Goal: Information Seeking & Learning: Learn about a topic

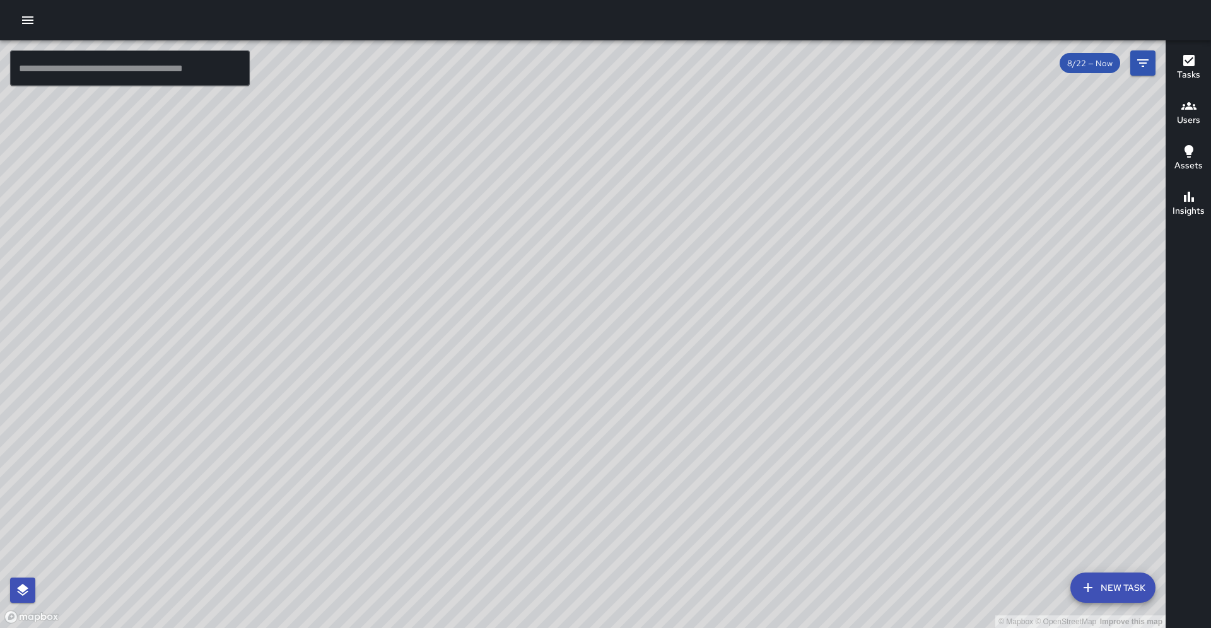
click at [484, 218] on div "© Mapbox © OpenStreetMap Improve this map" at bounding box center [583, 334] width 1166 height 588
drag, startPoint x: 822, startPoint y: 230, endPoint x: 814, endPoint y: 272, distance: 42.4
click at [814, 272] on div "© Mapbox © OpenStreetMap Improve this map" at bounding box center [583, 334] width 1166 height 588
drag, startPoint x: 813, startPoint y: 272, endPoint x: 818, endPoint y: 259, distance: 14.2
click at [818, 259] on div "© Mapbox © OpenStreetMap Improve this map" at bounding box center [583, 334] width 1166 height 588
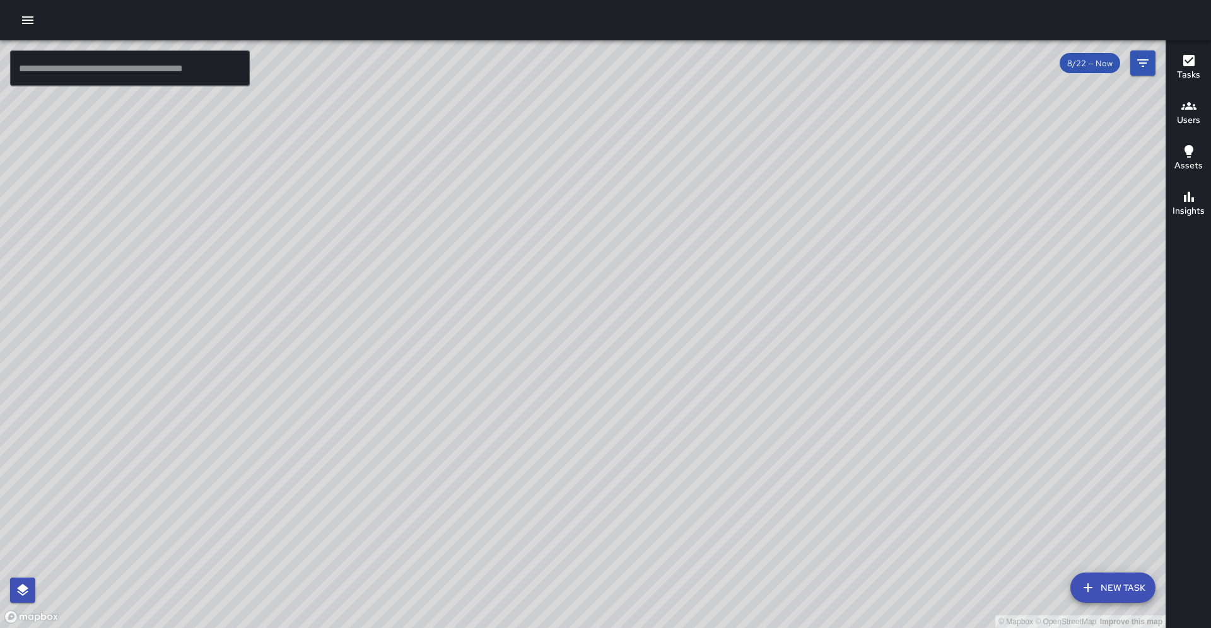
click at [1182, 121] on h6 "Users" at bounding box center [1188, 121] width 23 height 14
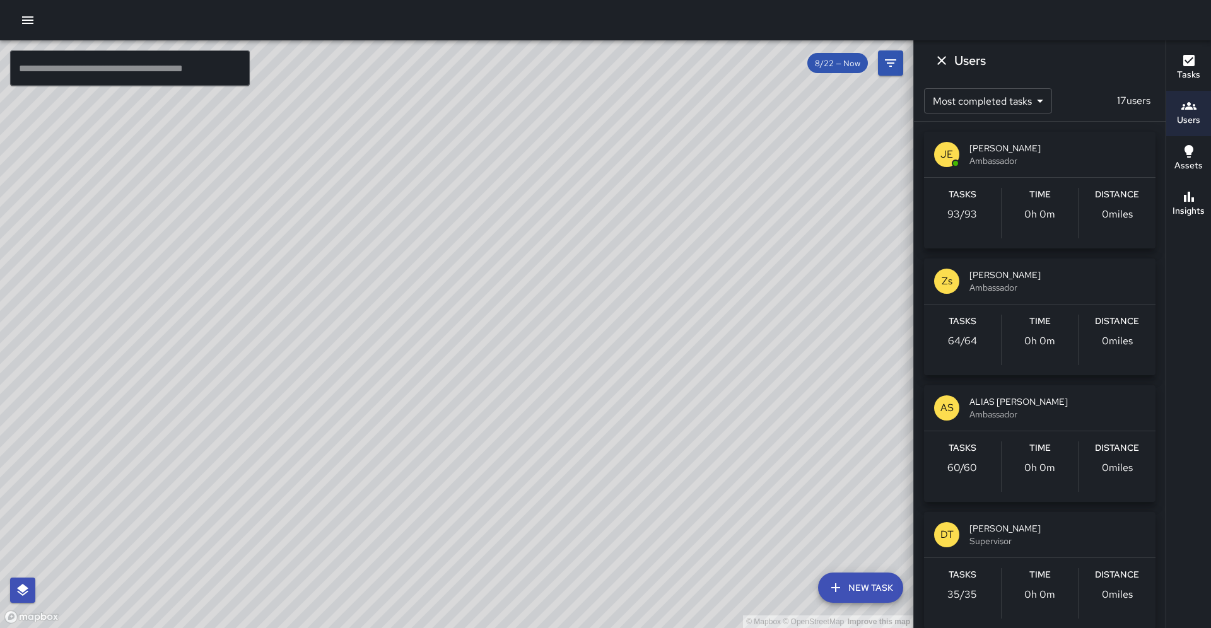
click at [1190, 70] on h6 "Tasks" at bounding box center [1188, 75] width 23 height 14
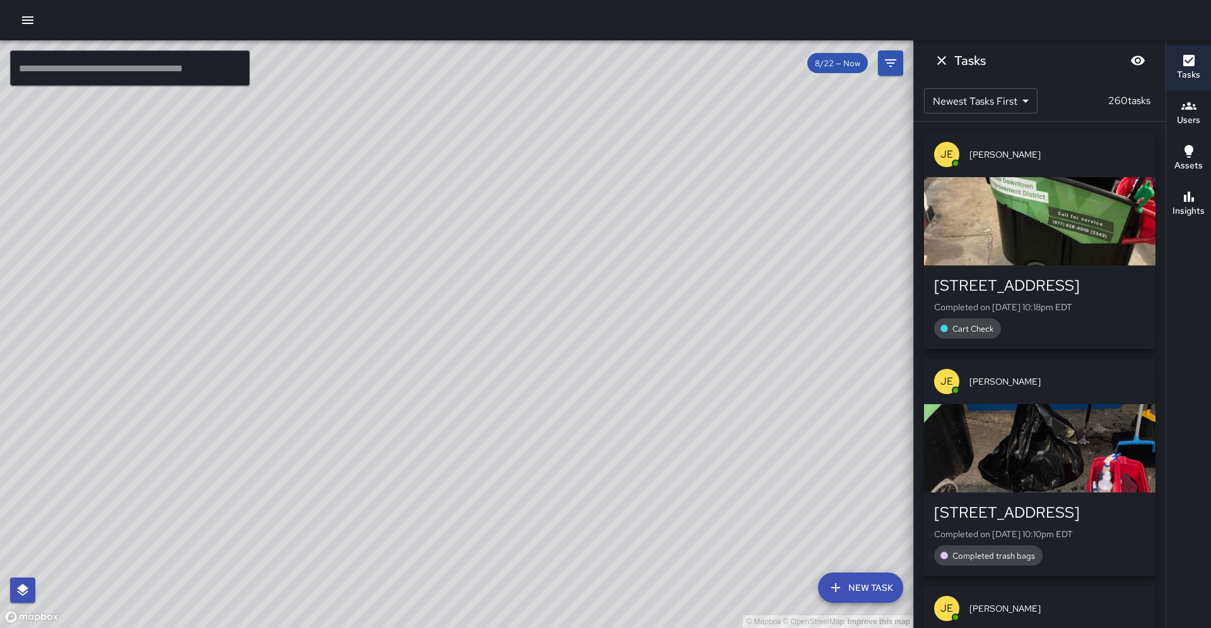
click at [1184, 117] on h6 "Users" at bounding box center [1188, 121] width 23 height 14
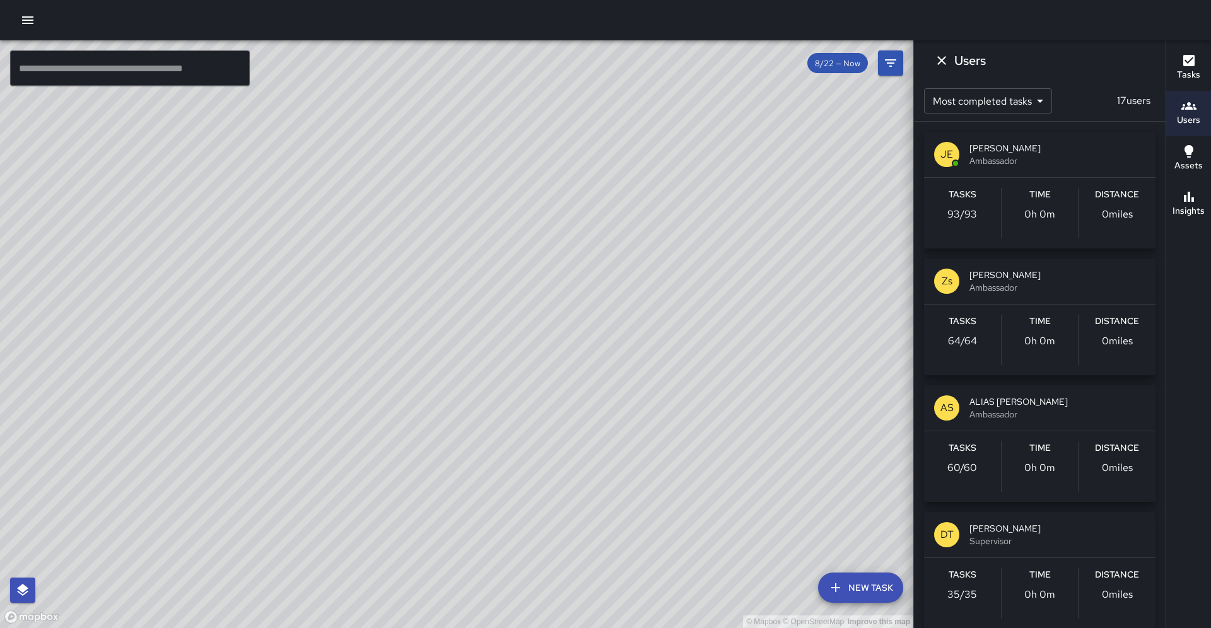
click at [814, 62] on span "8/22 — Now" at bounding box center [837, 63] width 61 height 11
click at [821, 66] on span "8/22 — Now" at bounding box center [837, 63] width 61 height 11
click at [883, 66] on icon "Filters" at bounding box center [890, 63] width 15 height 15
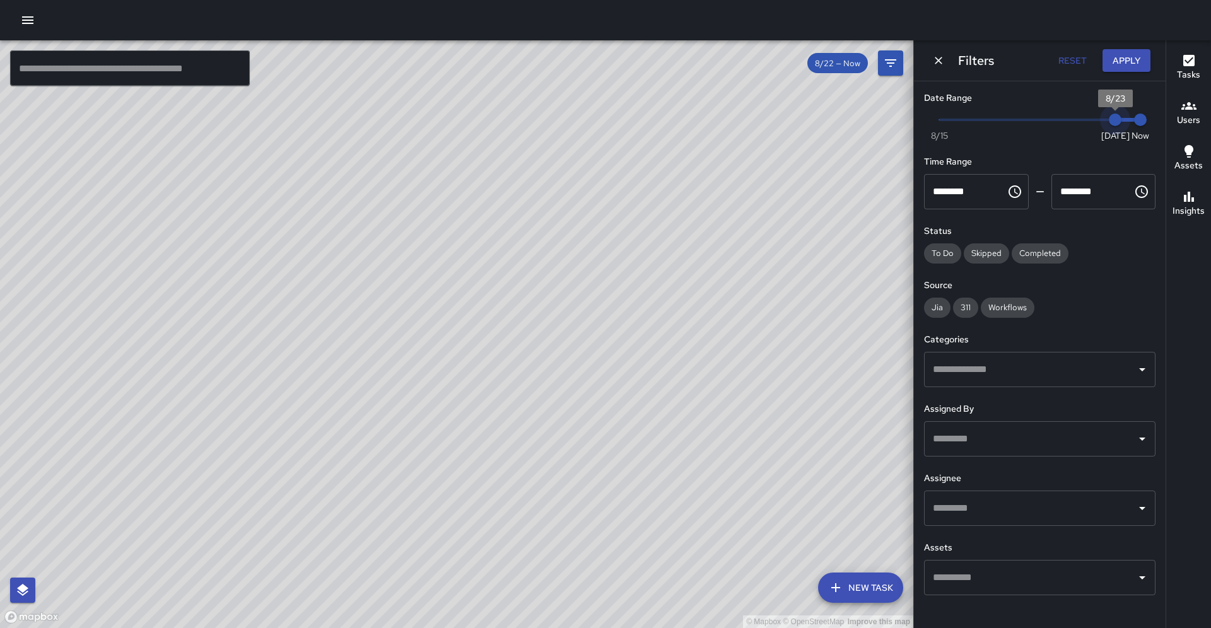
type input "*"
drag, startPoint x: 1115, startPoint y: 122, endPoint x: 1100, endPoint y: 124, distance: 14.7
click at [1096, 124] on span "8/22" at bounding box center [1090, 120] width 13 height 13
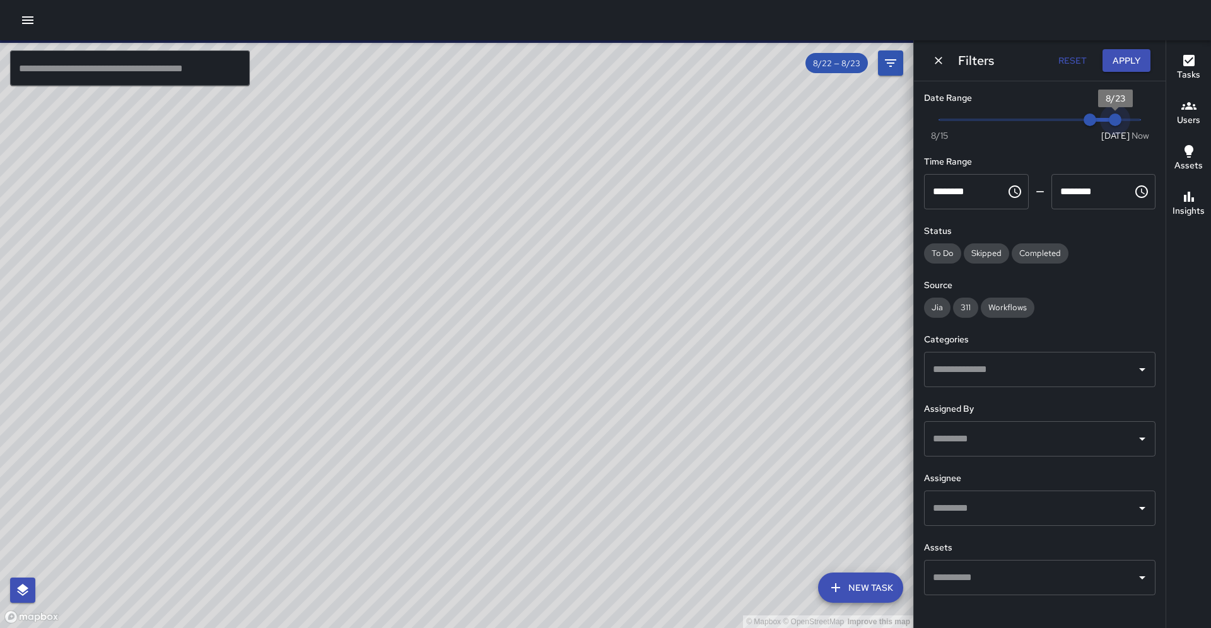
drag, startPoint x: 1137, startPoint y: 123, endPoint x: 1120, endPoint y: 124, distance: 17.1
click at [1120, 124] on span "8/23" at bounding box center [1115, 120] width 13 height 13
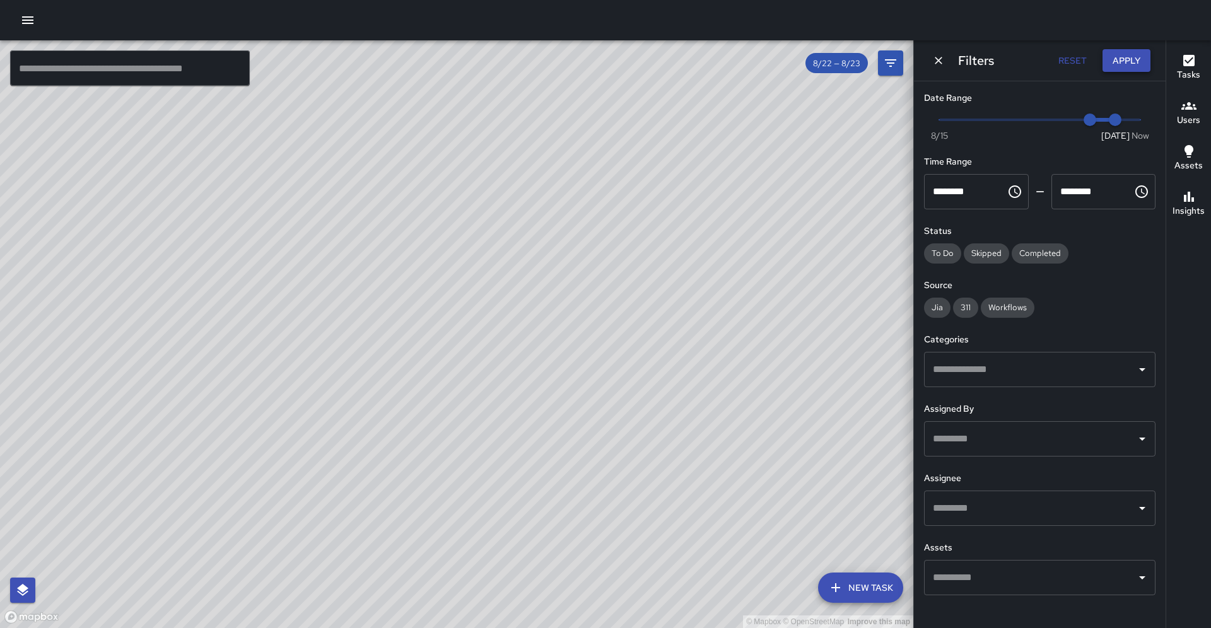
click at [1133, 64] on button "Apply" at bounding box center [1127, 60] width 48 height 23
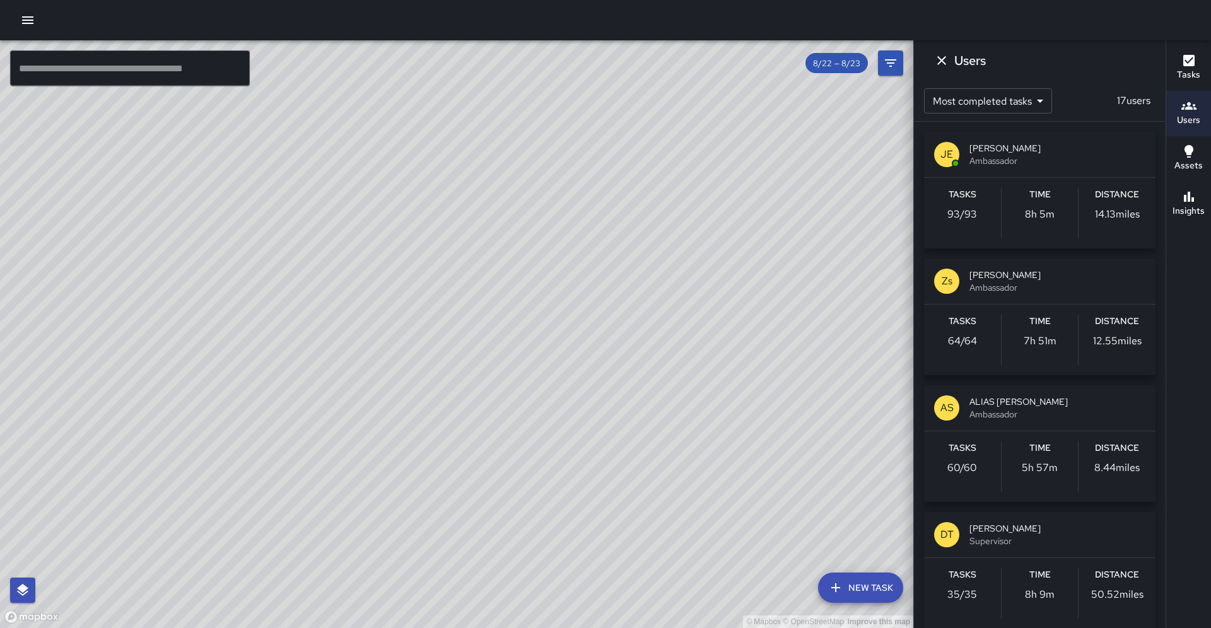
click at [1067, 473] on div "Time 5h 57m" at bounding box center [1040, 467] width 77 height 50
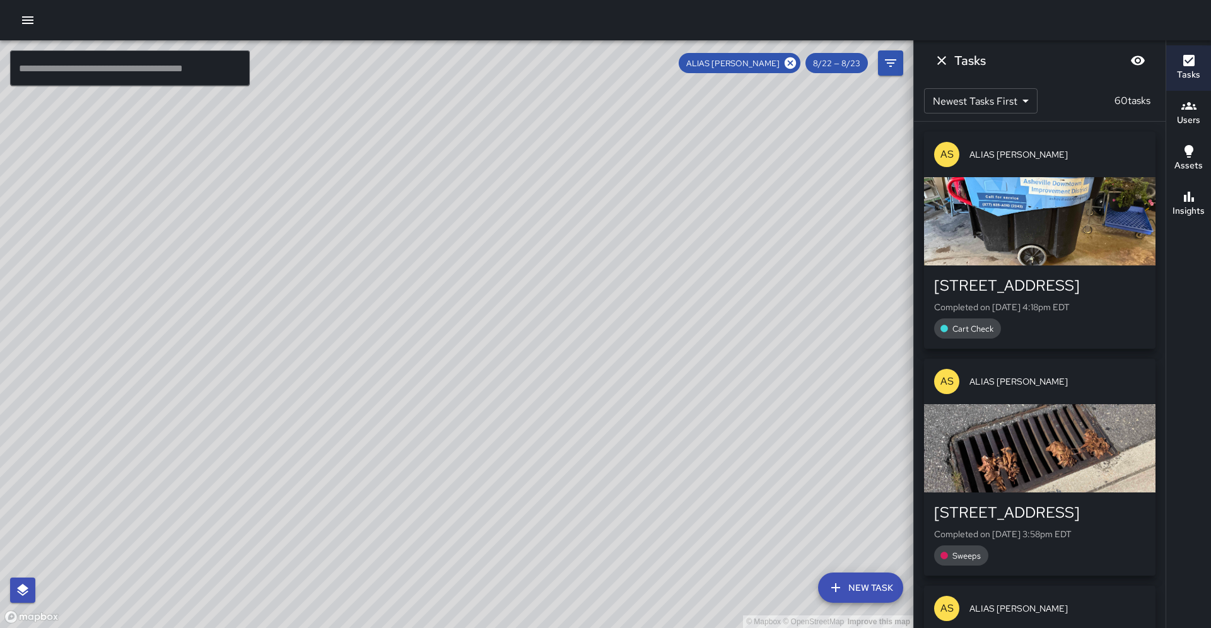
drag, startPoint x: 479, startPoint y: 400, endPoint x: 481, endPoint y: 326, distance: 73.8
click at [481, 326] on div "© Mapbox © OpenStreetMap Improve this map" at bounding box center [456, 334] width 913 height 588
click at [1199, 117] on h6 "Users" at bounding box center [1188, 121] width 23 height 14
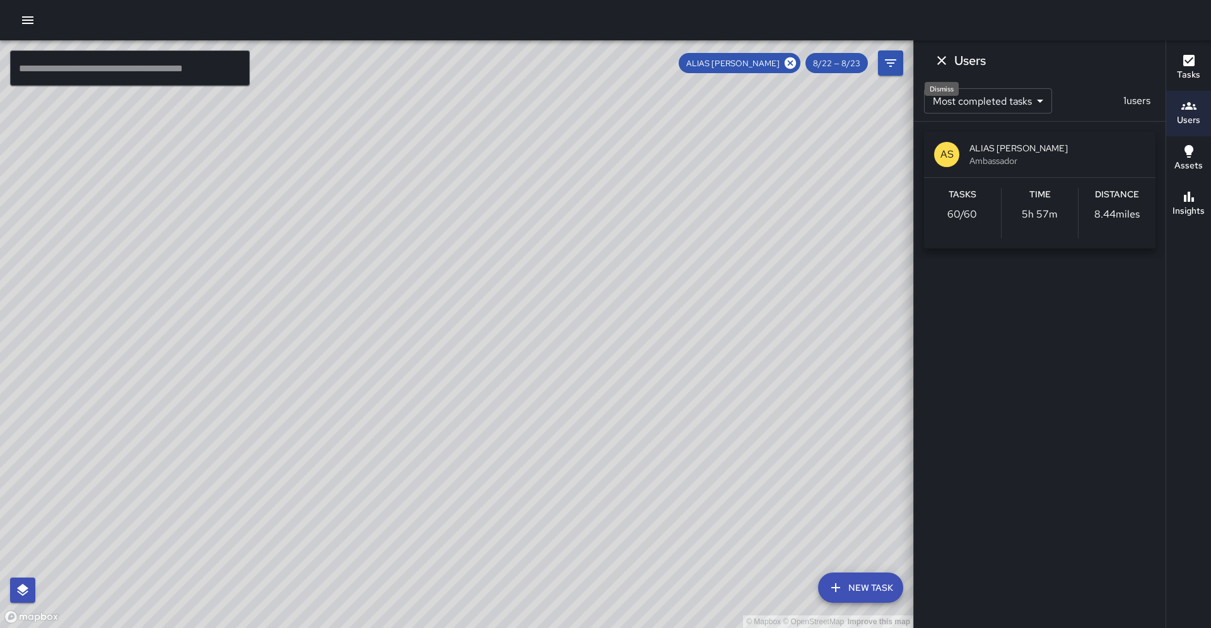
click at [939, 68] on button "Dismiss" at bounding box center [941, 60] width 25 height 25
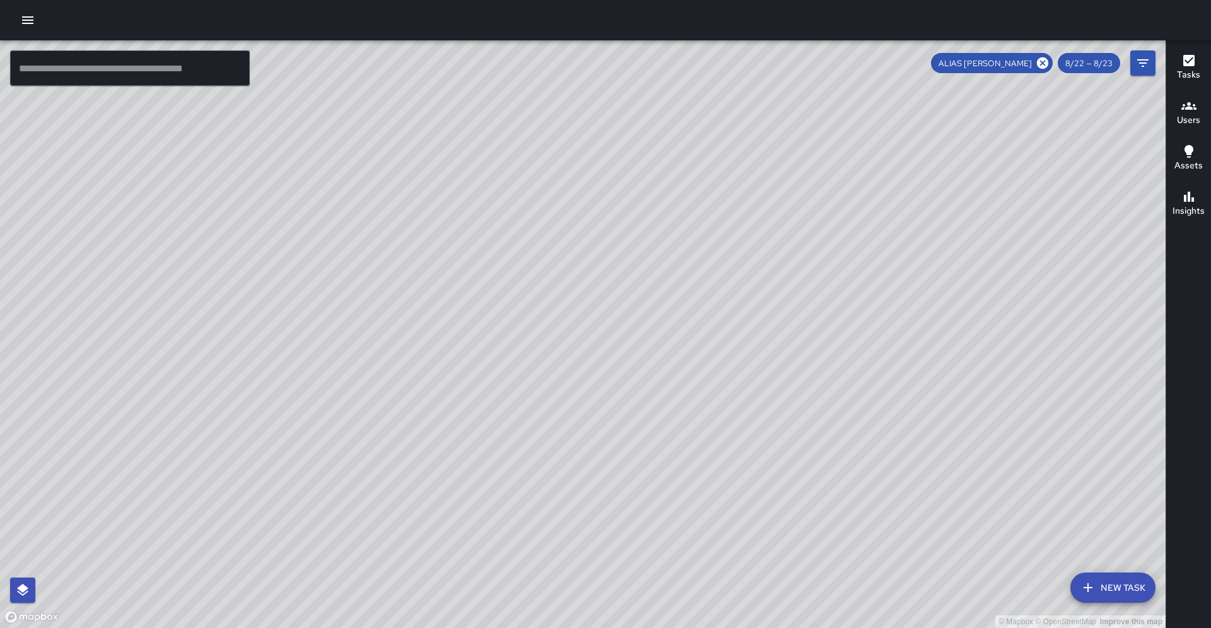
click at [1192, 116] on h6 "Users" at bounding box center [1188, 121] width 23 height 14
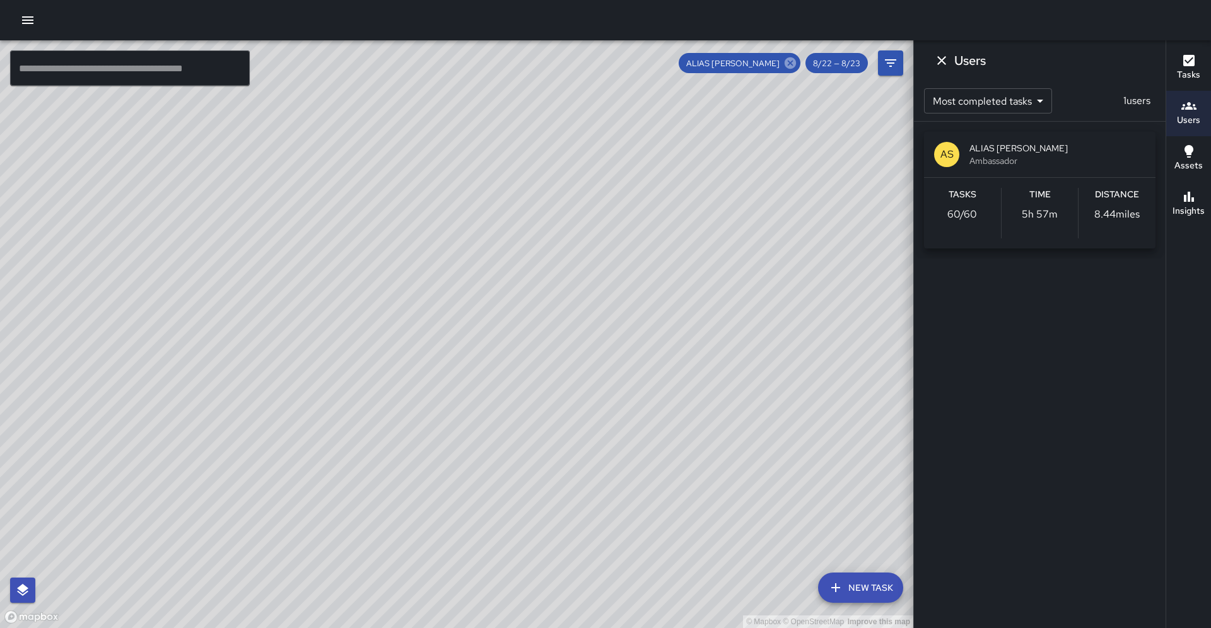
click at [789, 67] on icon at bounding box center [790, 62] width 11 height 11
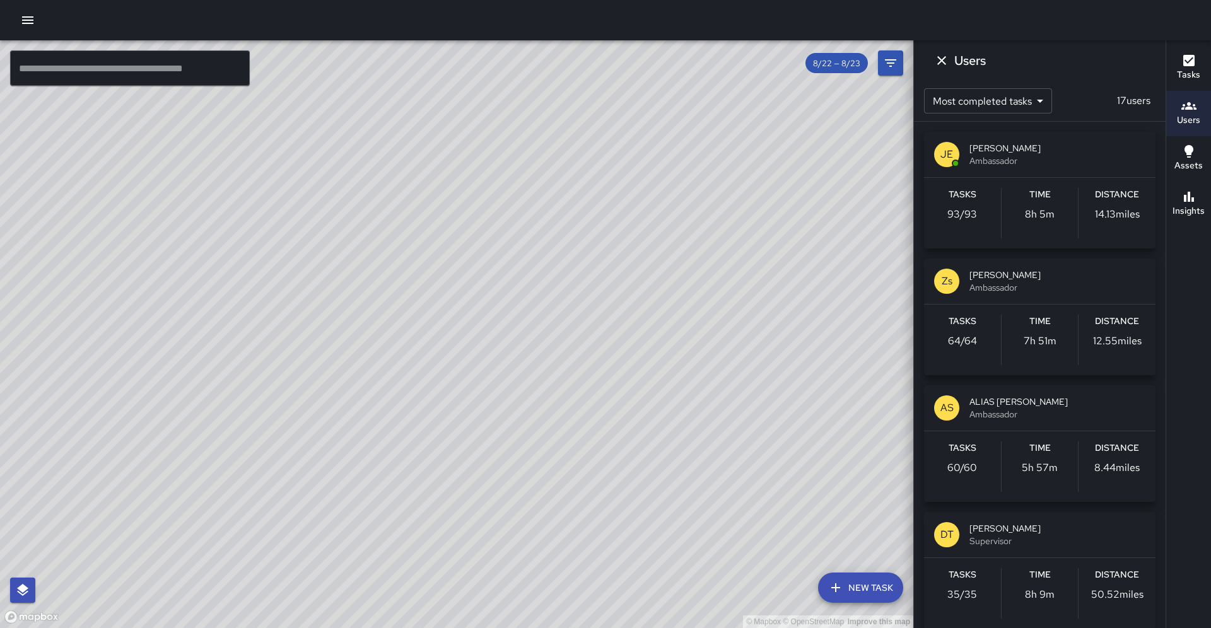
click at [1084, 199] on div "Distance 14.13 miles" at bounding box center [1117, 213] width 77 height 50
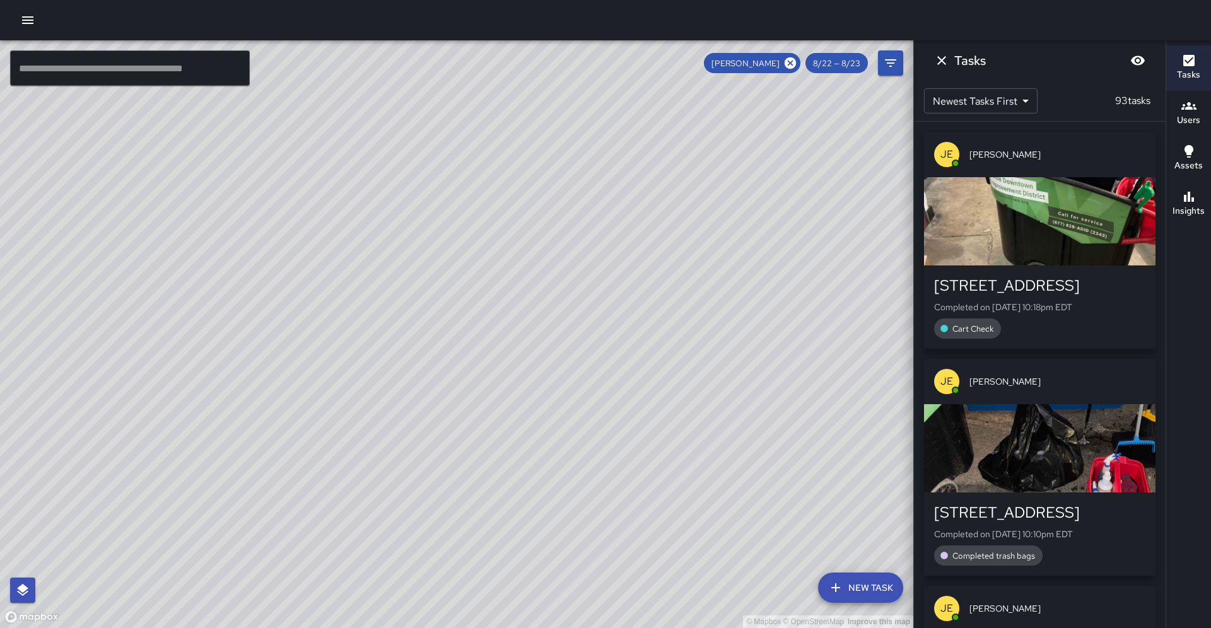
drag, startPoint x: 554, startPoint y: 168, endPoint x: 578, endPoint y: 262, distance: 97.0
click at [578, 262] on div "© Mapbox © OpenStreetMap Improve this map" at bounding box center [456, 334] width 913 height 588
click at [1185, 107] on icon "button" at bounding box center [1189, 105] width 15 height 15
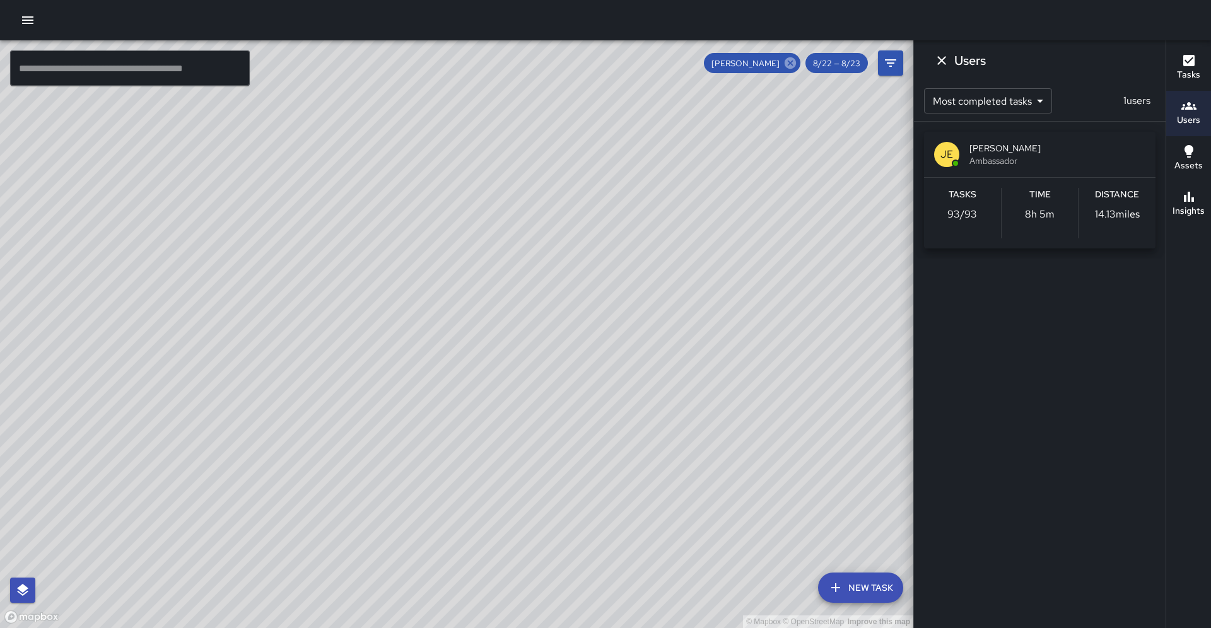
click at [794, 66] on icon at bounding box center [790, 62] width 11 height 11
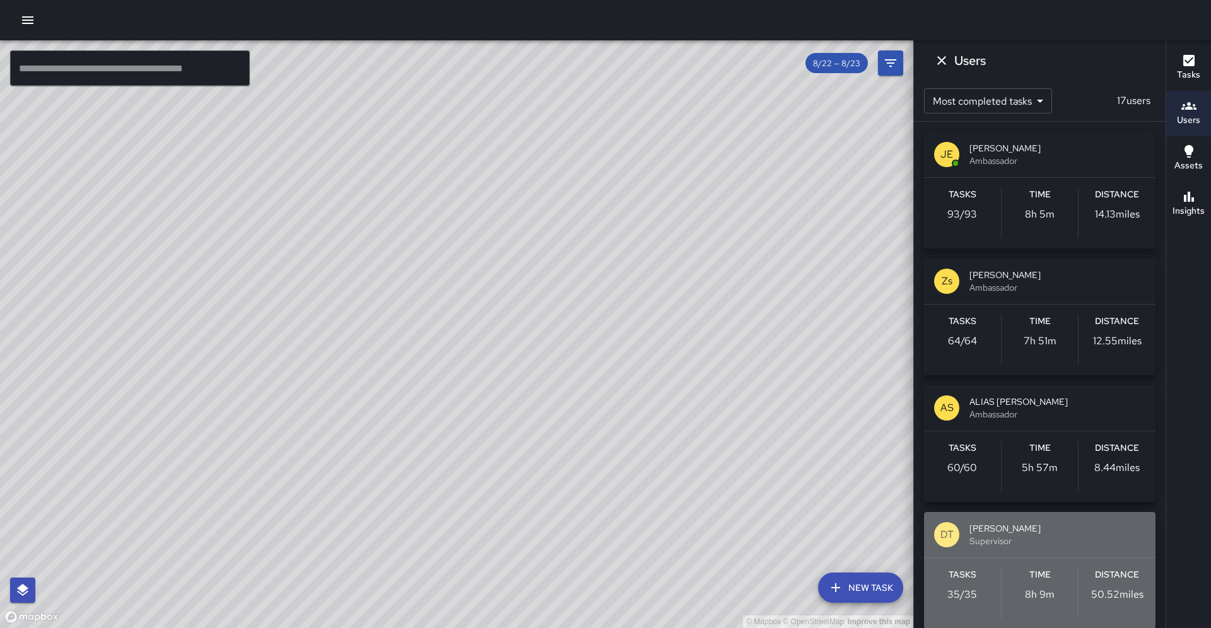
click at [1092, 611] on div "Distance 50.52 miles" at bounding box center [1117, 593] width 77 height 50
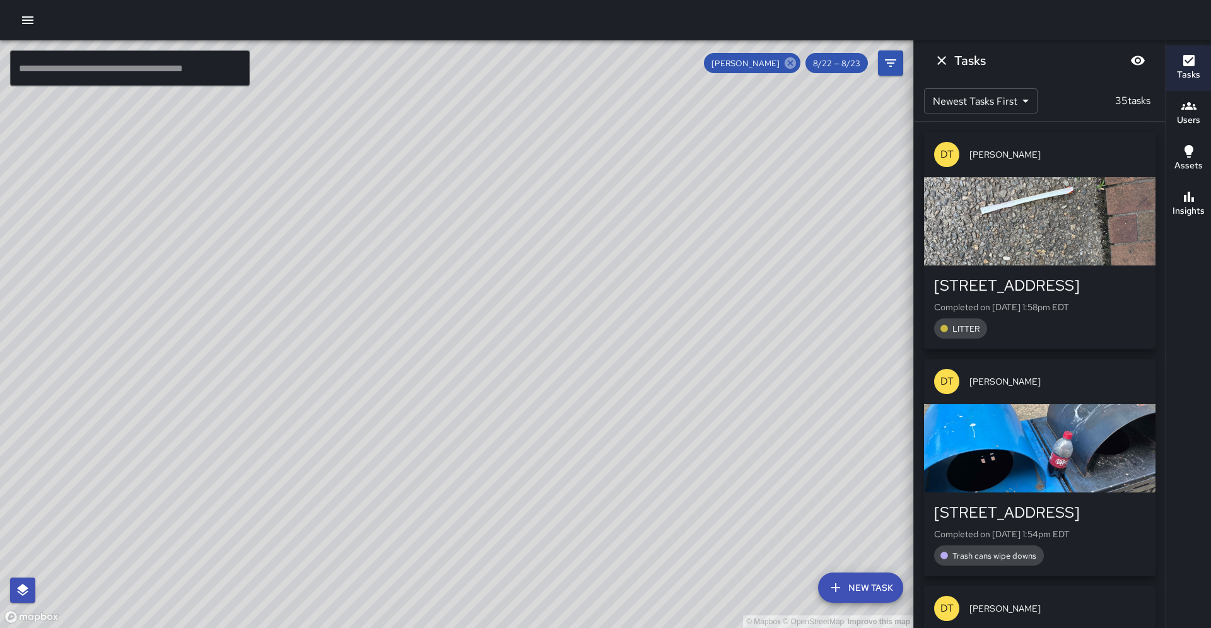
click at [787, 66] on icon at bounding box center [790, 62] width 11 height 11
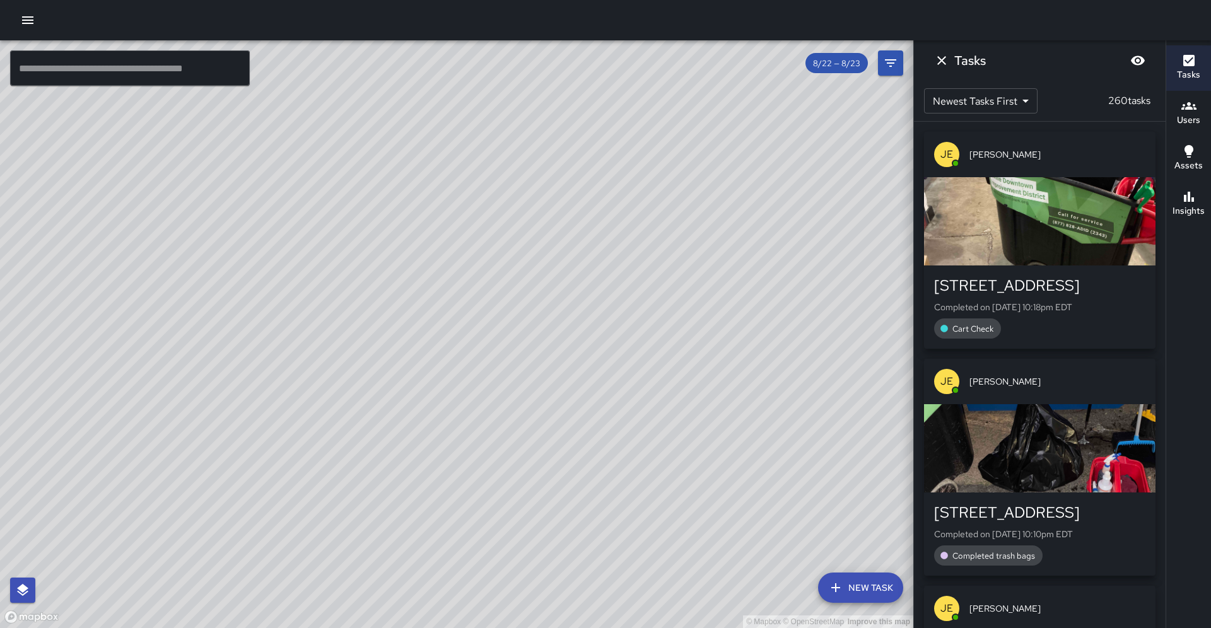
click at [1194, 112] on icon "button" at bounding box center [1189, 105] width 15 height 15
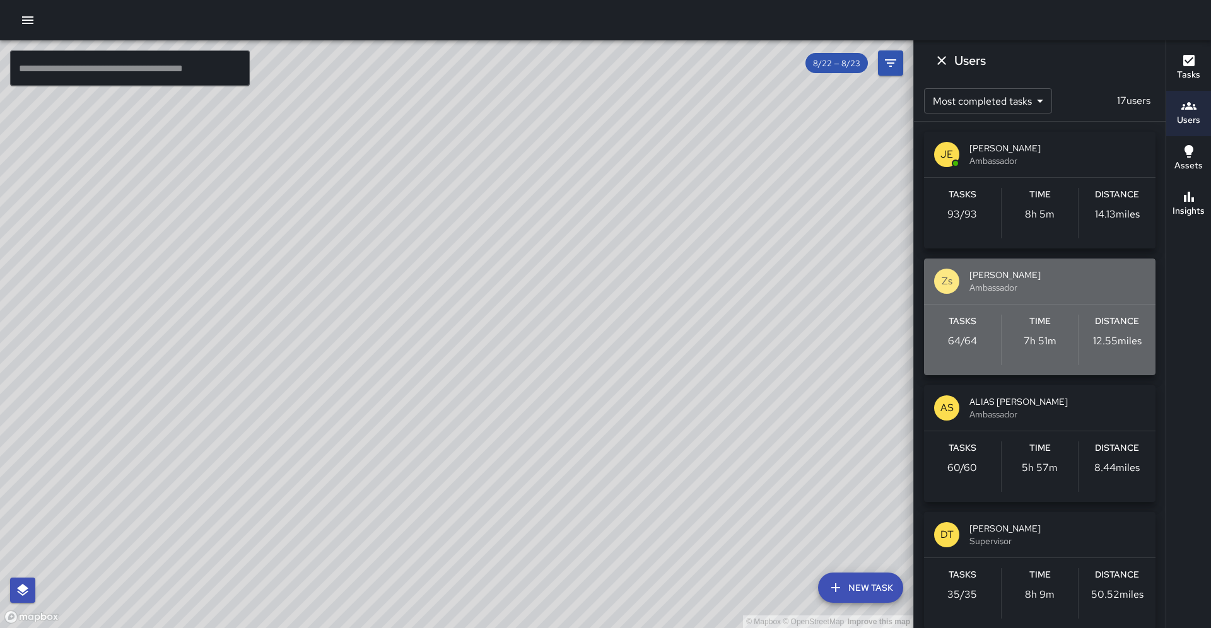
click at [1077, 310] on div "Tasks 64 / 64 Time 7h 51m Distance 12.55 miles" at bounding box center [1040, 340] width 232 height 71
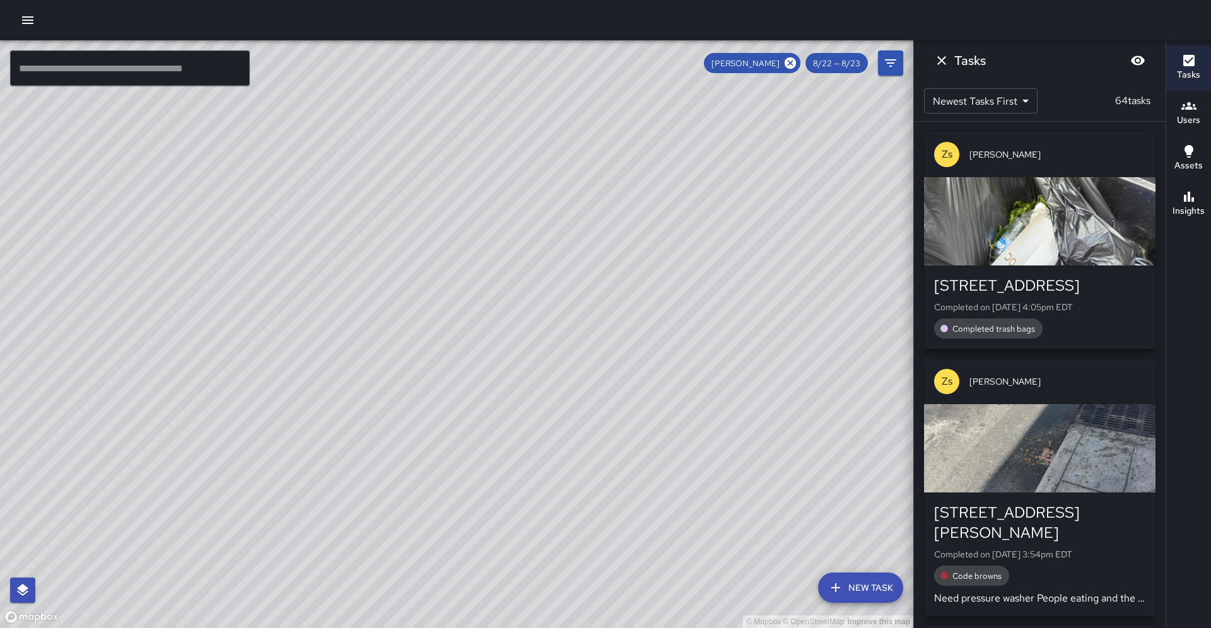
drag, startPoint x: 828, startPoint y: 220, endPoint x: 743, endPoint y: 278, distance: 103.1
click at [743, 278] on div "© Mapbox © OpenStreetMap Improve this map" at bounding box center [456, 334] width 913 height 588
click at [792, 67] on icon at bounding box center [790, 62] width 11 height 11
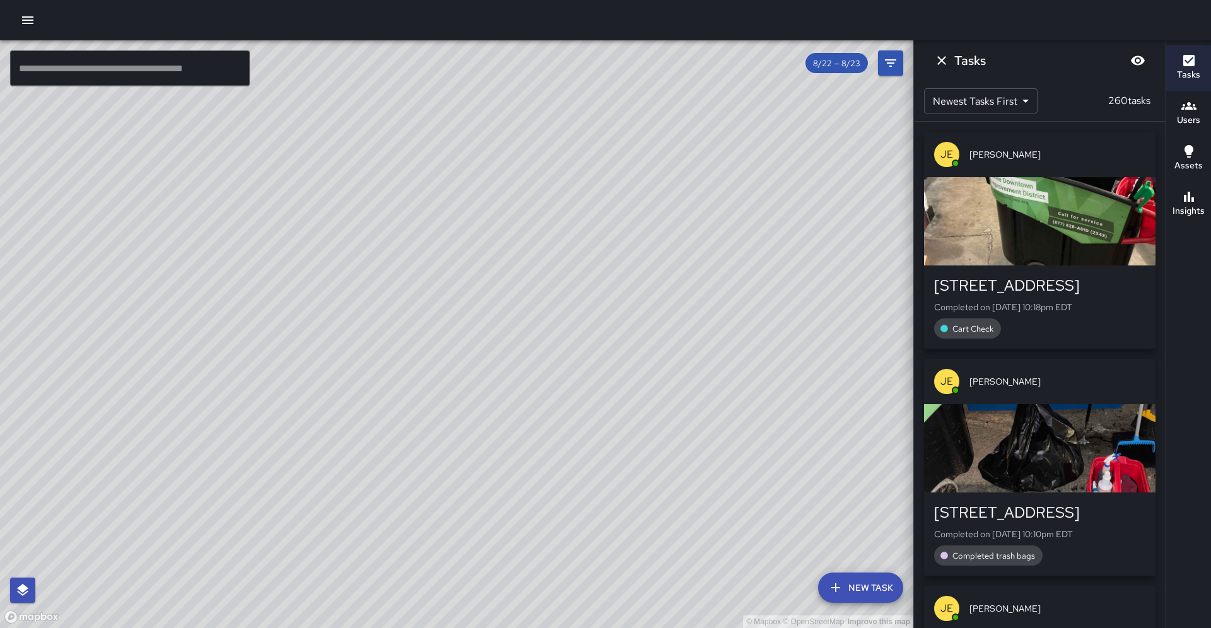
click at [1192, 115] on h6 "Users" at bounding box center [1188, 121] width 23 height 14
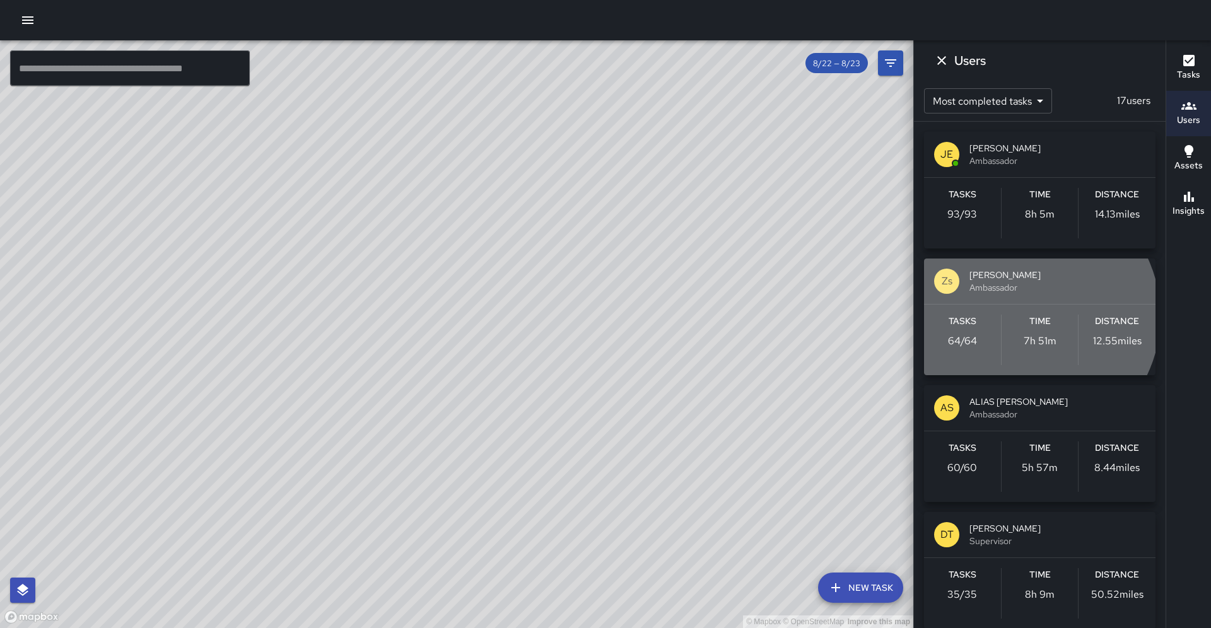
click at [1024, 316] on div "Time 7h 51m" at bounding box center [1040, 340] width 77 height 50
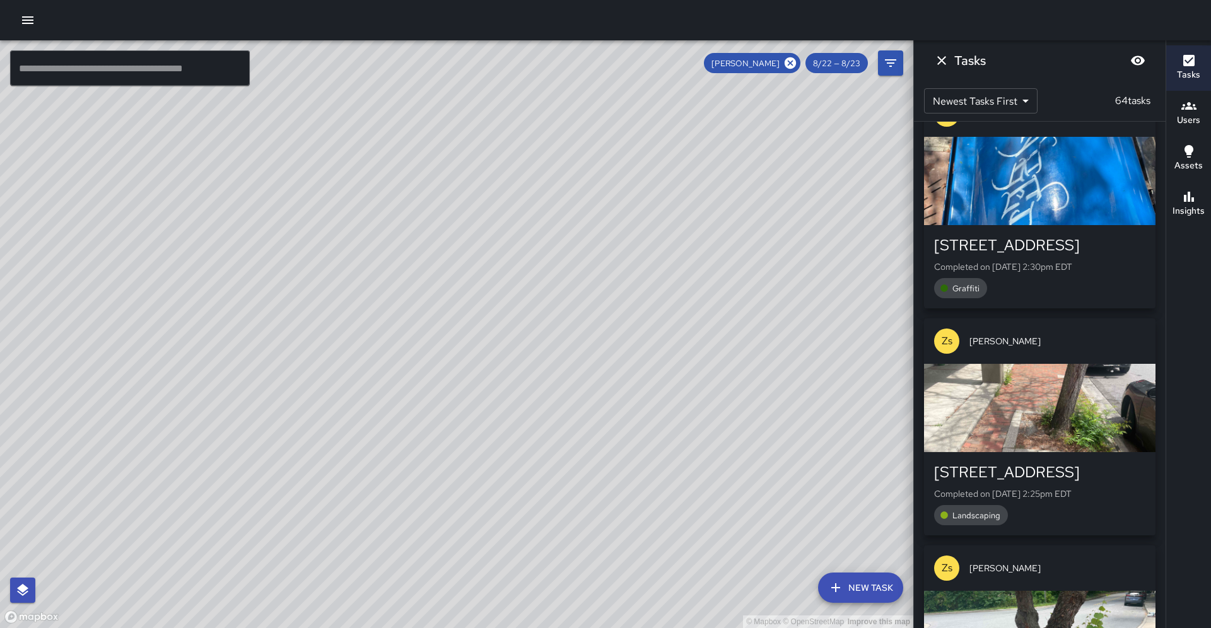
scroll to position [2255, 0]
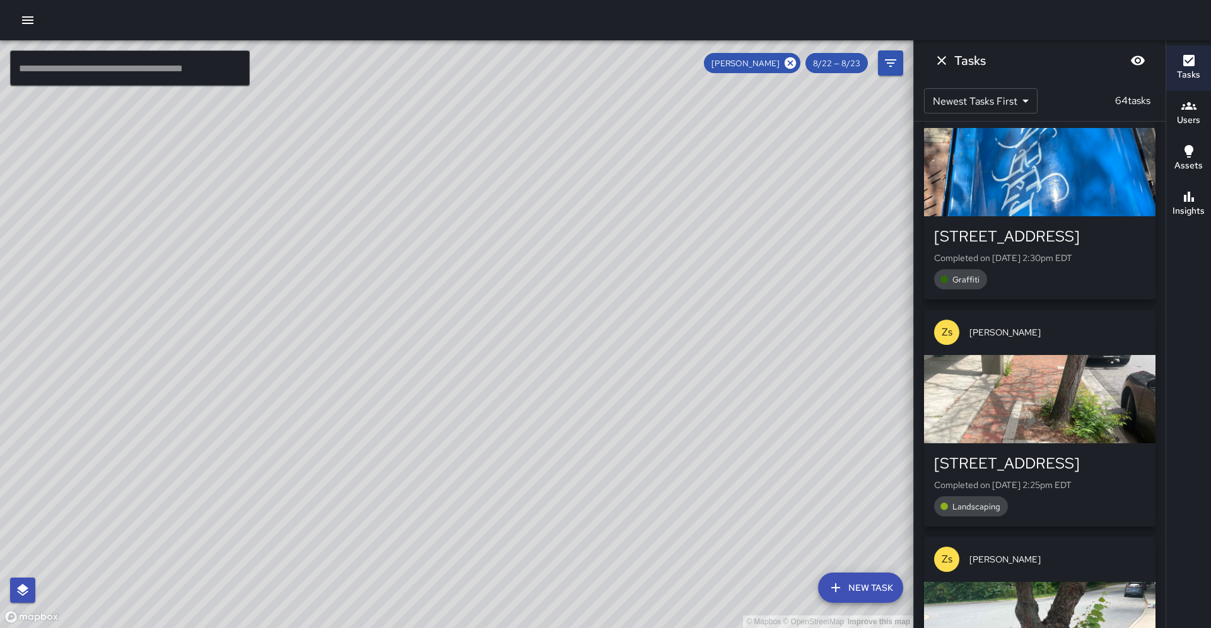
drag, startPoint x: 1166, startPoint y: 624, endPoint x: 1166, endPoint y: 614, distance: 9.5
click at [1166, 623] on div "Tasks Users Assets Insights" at bounding box center [1188, 334] width 45 height 588
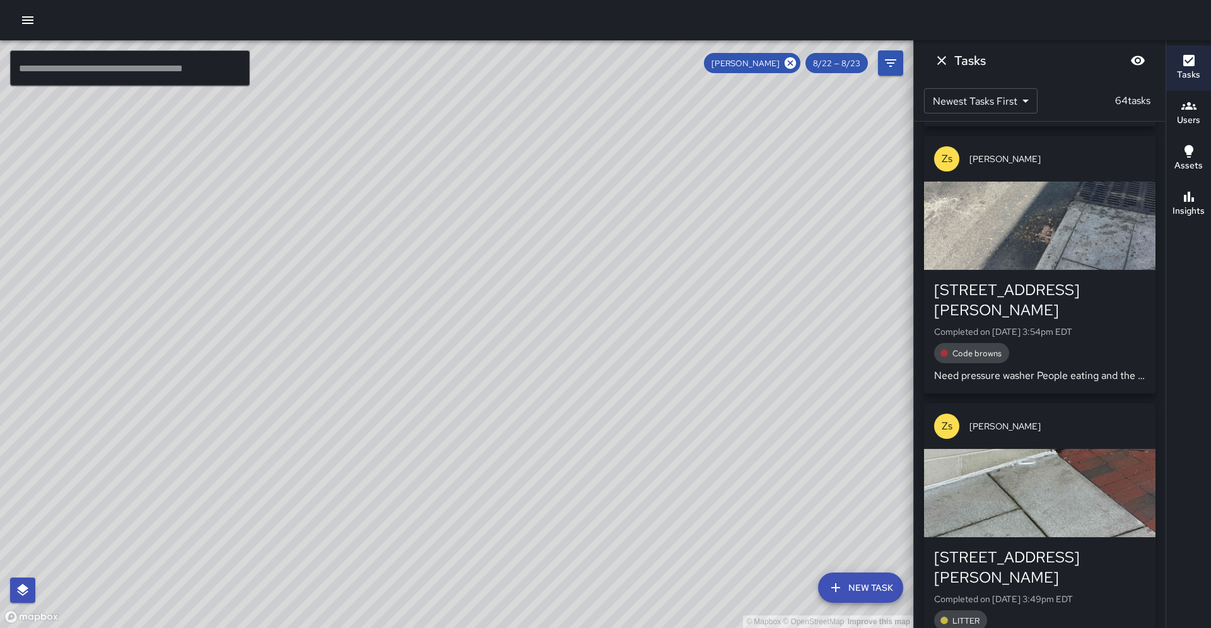
scroll to position [0, 0]
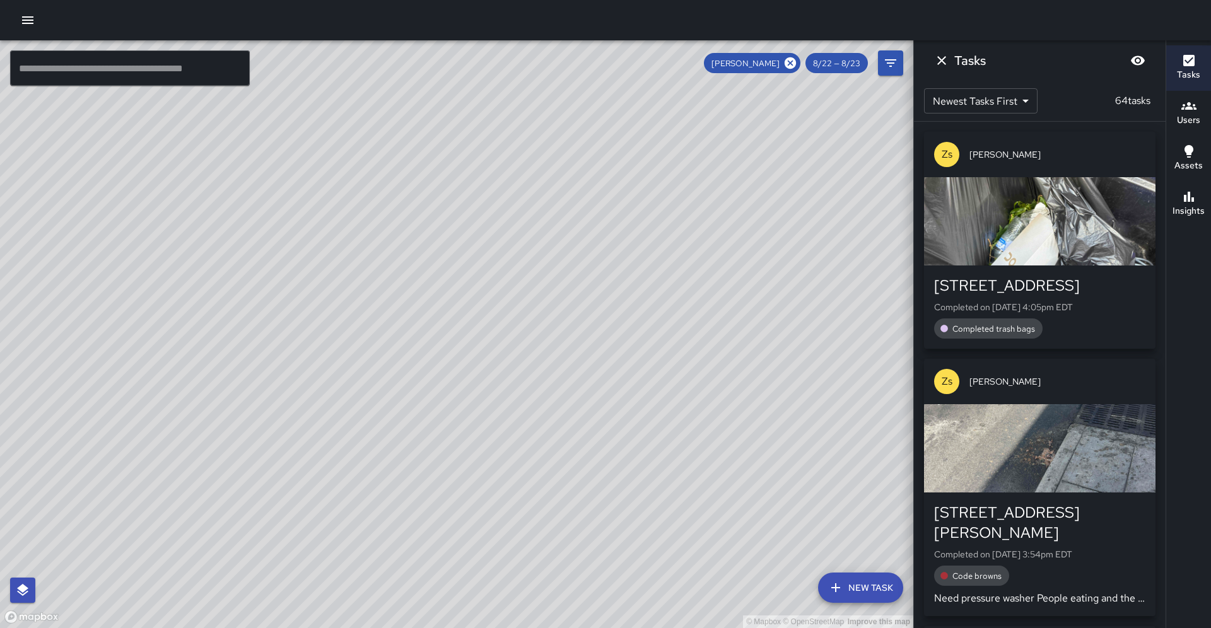
click at [816, 213] on div "© Mapbox © OpenStreetMap Improve this map" at bounding box center [456, 334] width 913 height 588
click at [789, 69] on icon at bounding box center [791, 63] width 14 height 14
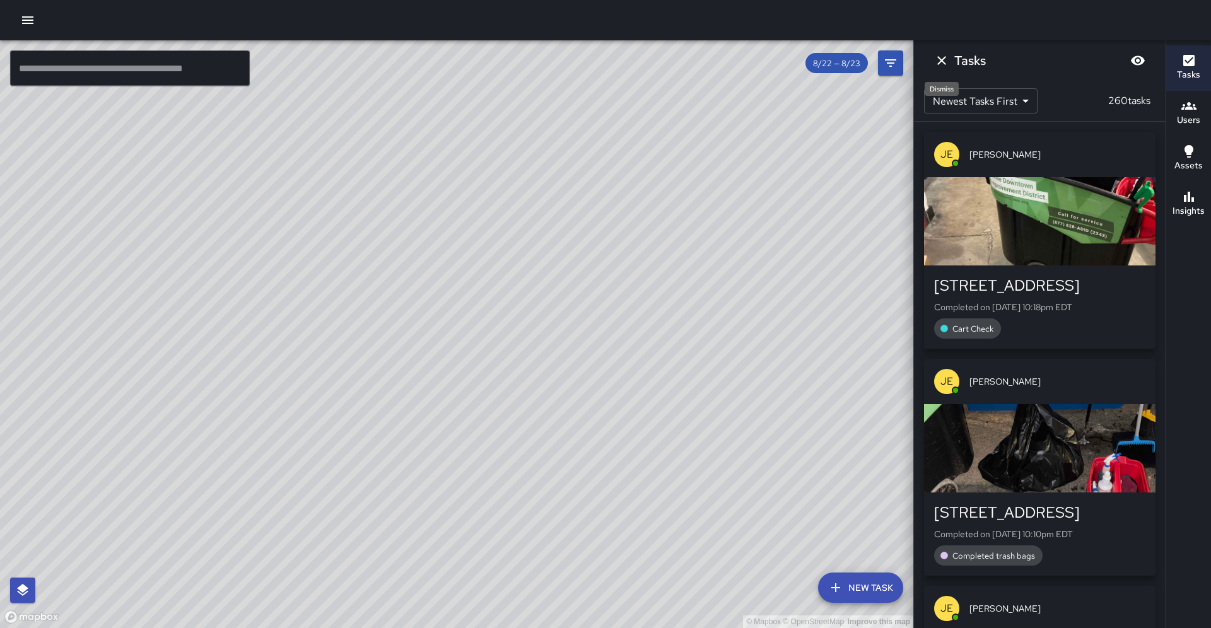
click at [939, 70] on button "Dismiss" at bounding box center [941, 60] width 25 height 25
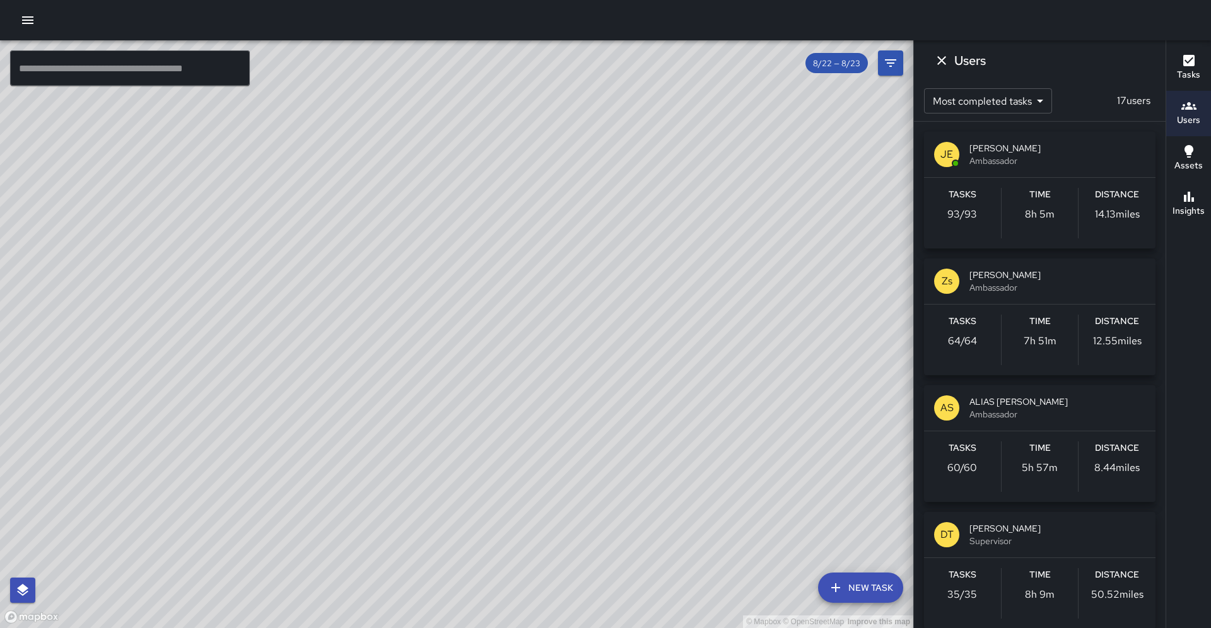
click at [840, 68] on span "8/22 — 8/23" at bounding box center [837, 63] width 62 height 11
click at [862, 143] on div "© Mapbox © OpenStreetMap Improve this map" at bounding box center [456, 334] width 913 height 588
click at [886, 64] on icon "Filters" at bounding box center [890, 63] width 15 height 15
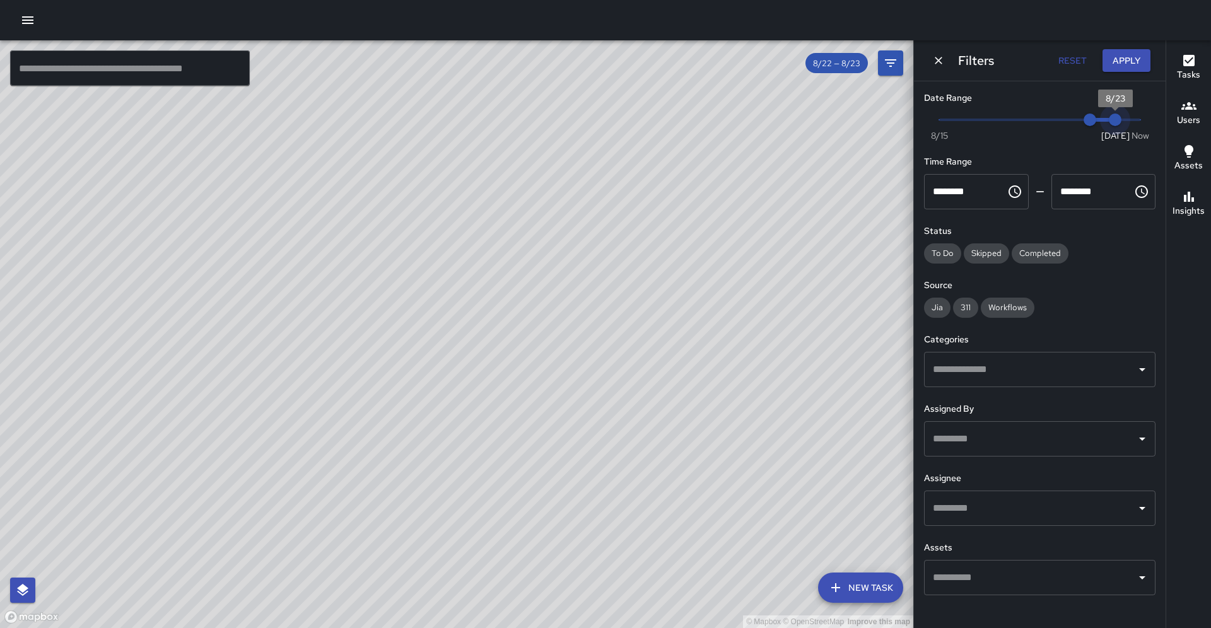
type input "*"
drag, startPoint x: 1117, startPoint y: 124, endPoint x: 1140, endPoint y: 124, distance: 22.7
click at [1140, 124] on span "7:40 am" at bounding box center [1140, 120] width 13 height 13
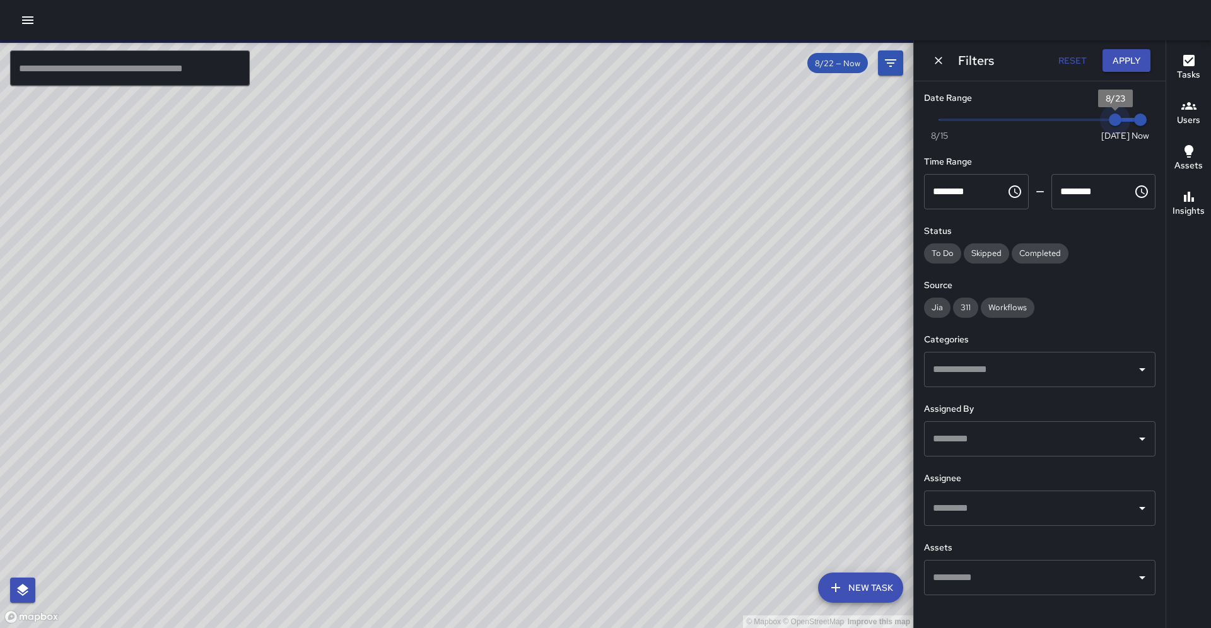
drag, startPoint x: 1084, startPoint y: 123, endPoint x: 1118, endPoint y: 124, distance: 34.7
click at [1118, 124] on span "8/23" at bounding box center [1115, 120] width 13 height 13
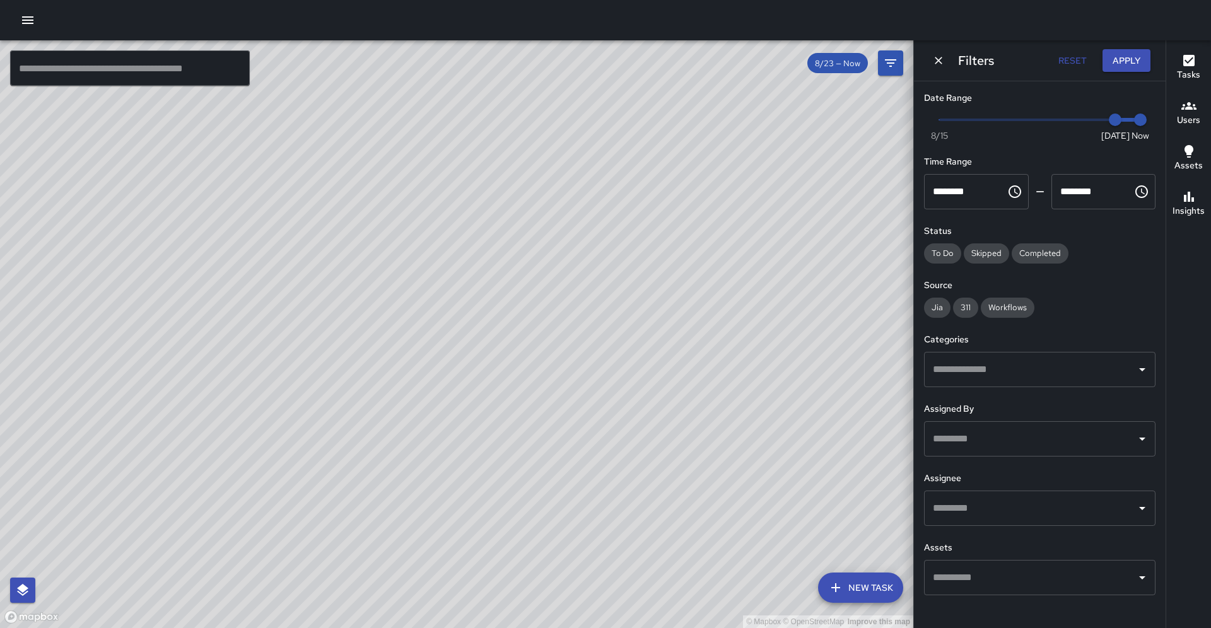
click at [884, 222] on div "© Mapbox © OpenStreetMap Improve this map" at bounding box center [456, 334] width 913 height 588
click at [1115, 70] on button "Apply" at bounding box center [1127, 60] width 48 height 23
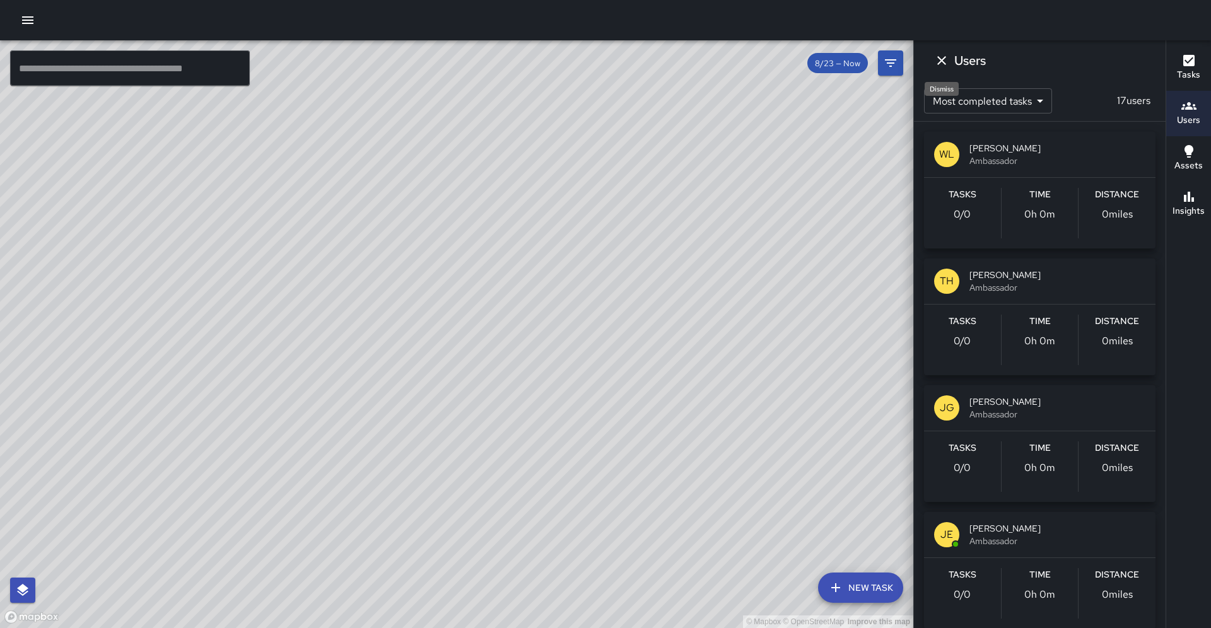
click at [939, 61] on icon "Dismiss" at bounding box center [941, 60] width 15 height 15
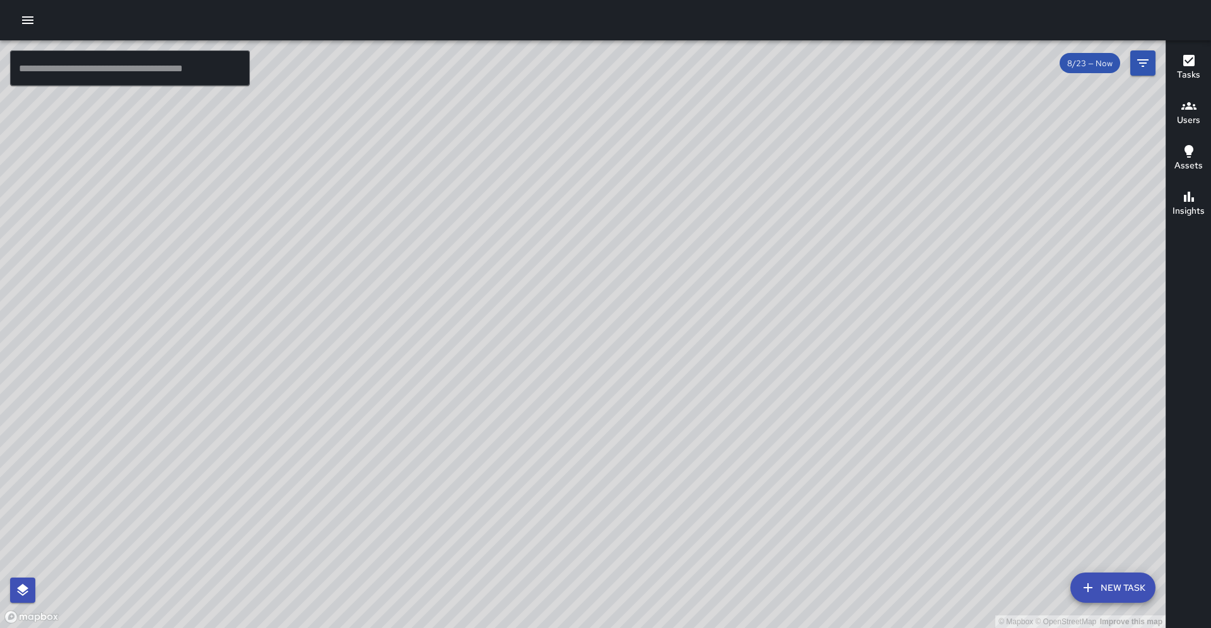
click at [851, 290] on div "© Mapbox © OpenStreetMap Improve this map" at bounding box center [583, 334] width 1166 height 588
drag, startPoint x: 823, startPoint y: 373, endPoint x: 813, endPoint y: 302, distance: 72.7
click at [813, 302] on div "© Mapbox © OpenStreetMap Improve this map" at bounding box center [583, 334] width 1166 height 588
click at [1146, 67] on icon "Filters" at bounding box center [1143, 63] width 15 height 15
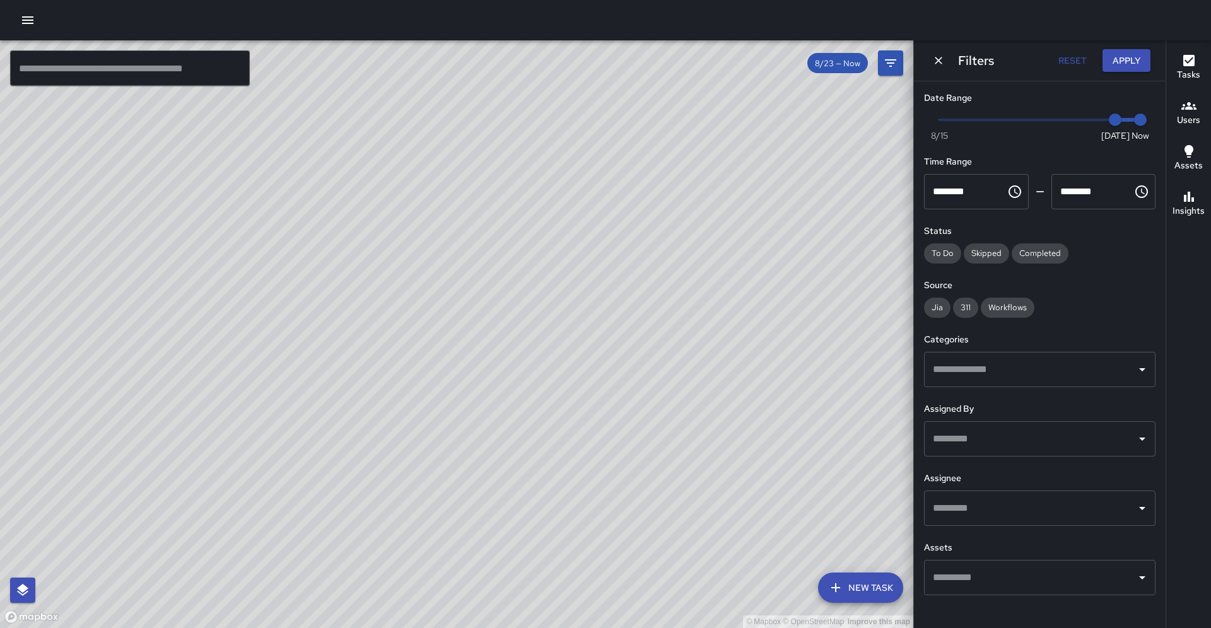
type input "*"
click at [1094, 119] on span "Now [DATE] [DATE] 7:45 am" at bounding box center [1039, 119] width 201 height 19
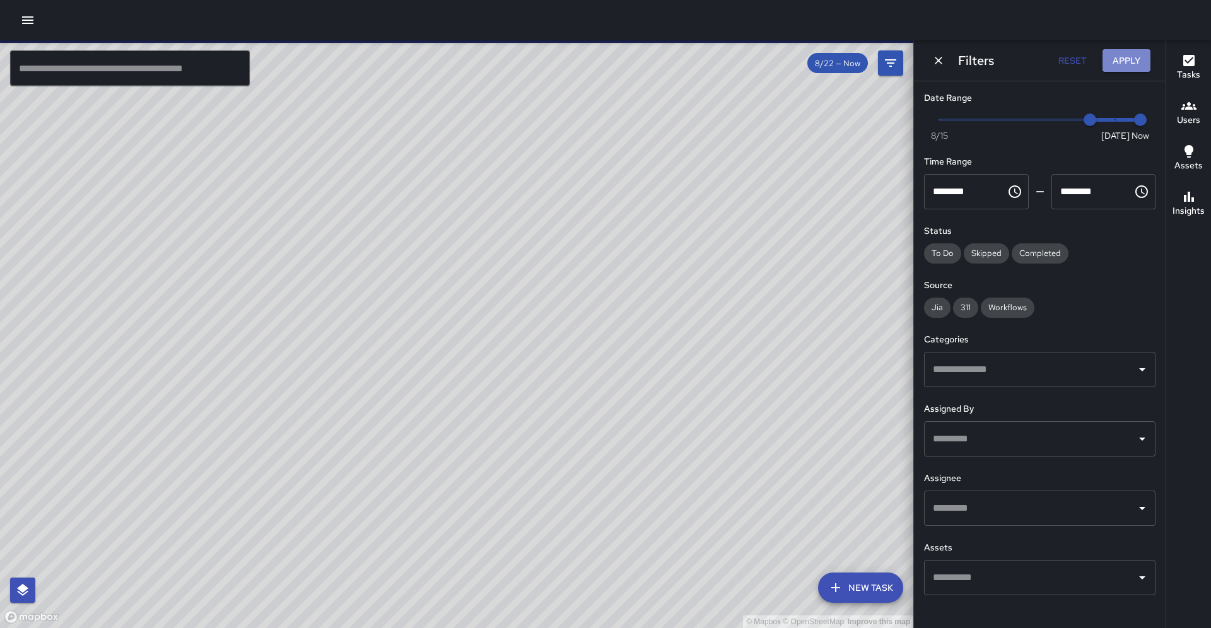
click at [1118, 56] on button "Apply" at bounding box center [1127, 60] width 48 height 23
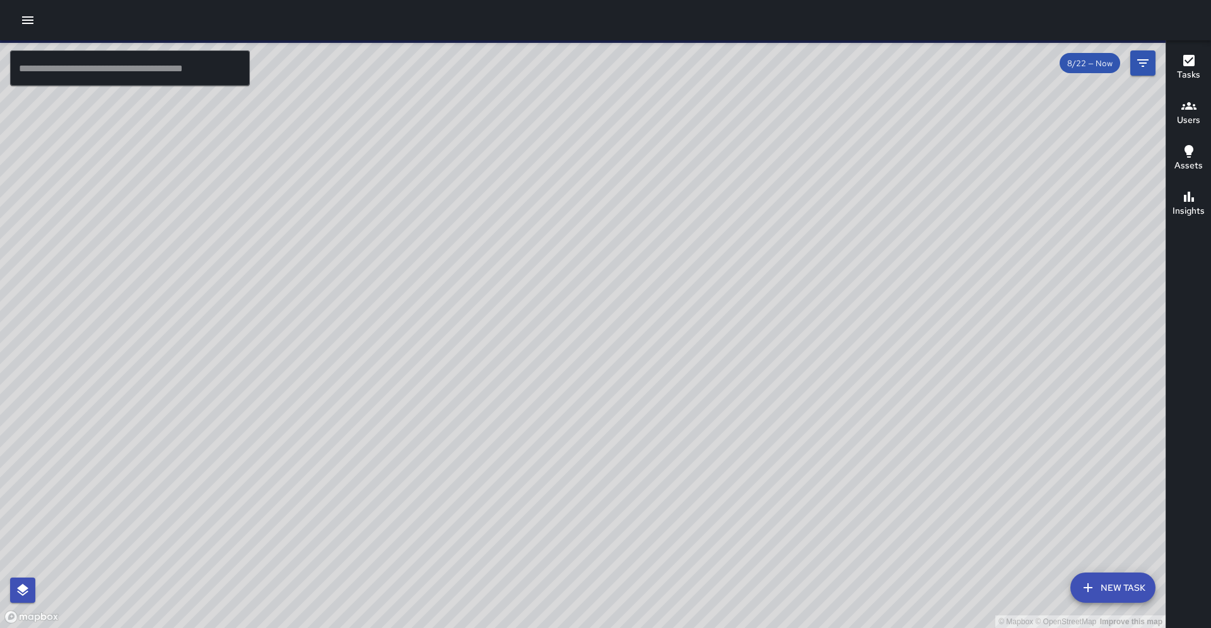
click at [1199, 126] on h6 "Users" at bounding box center [1188, 121] width 23 height 14
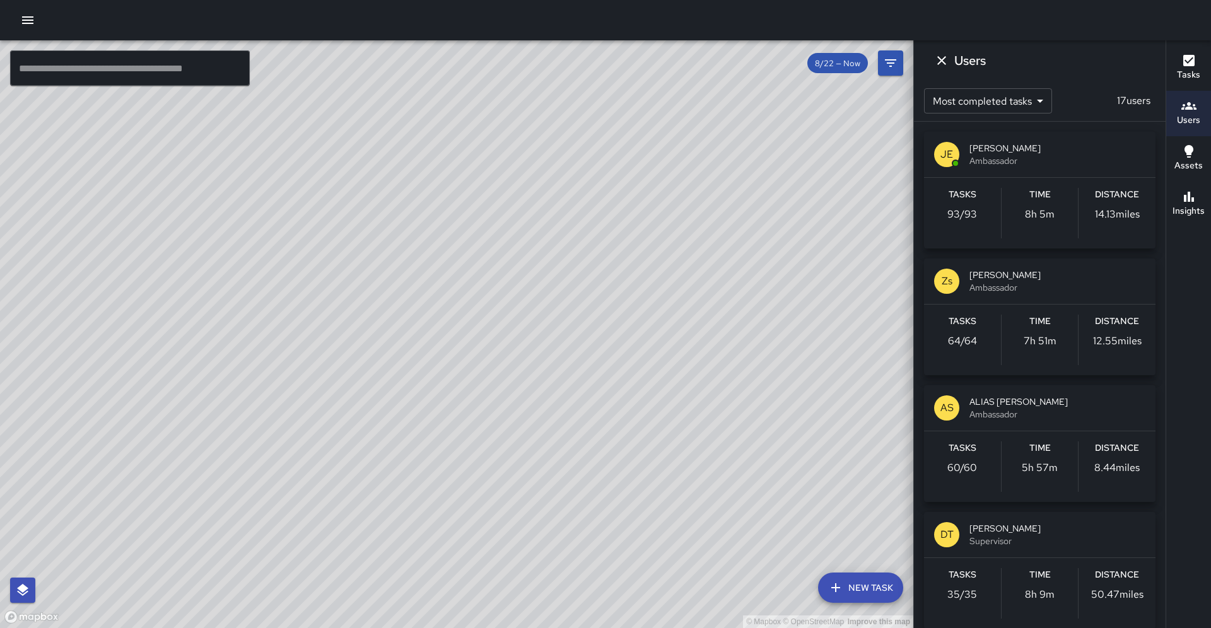
click at [1039, 161] on span "Ambassador" at bounding box center [1058, 161] width 176 height 13
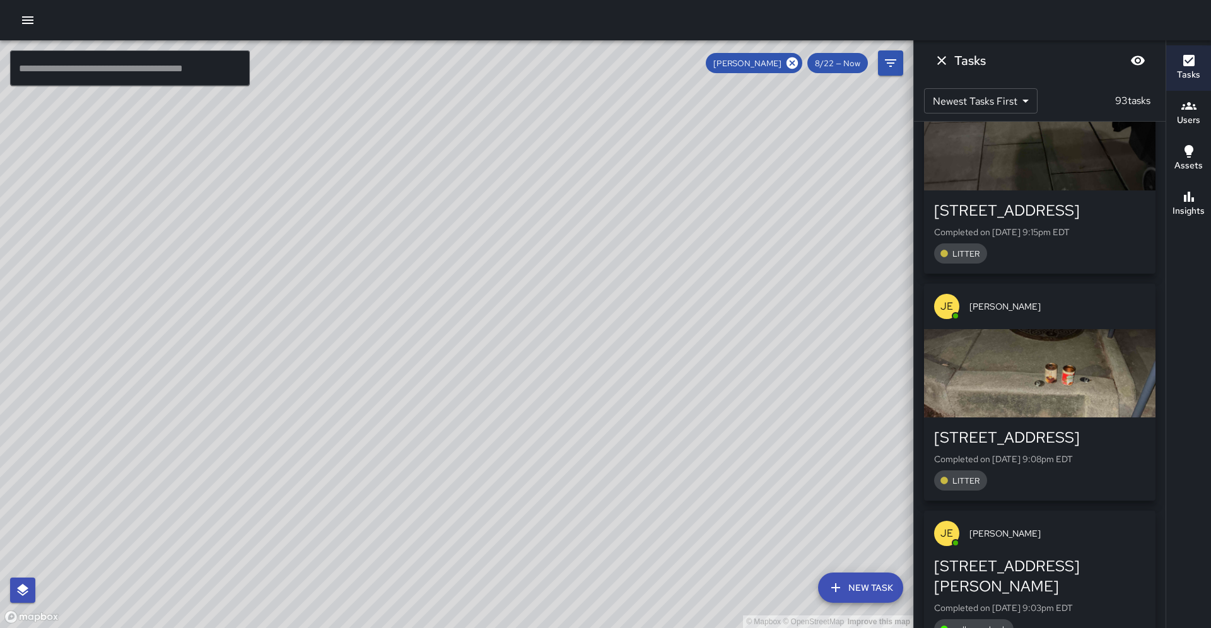
scroll to position [1218, 0]
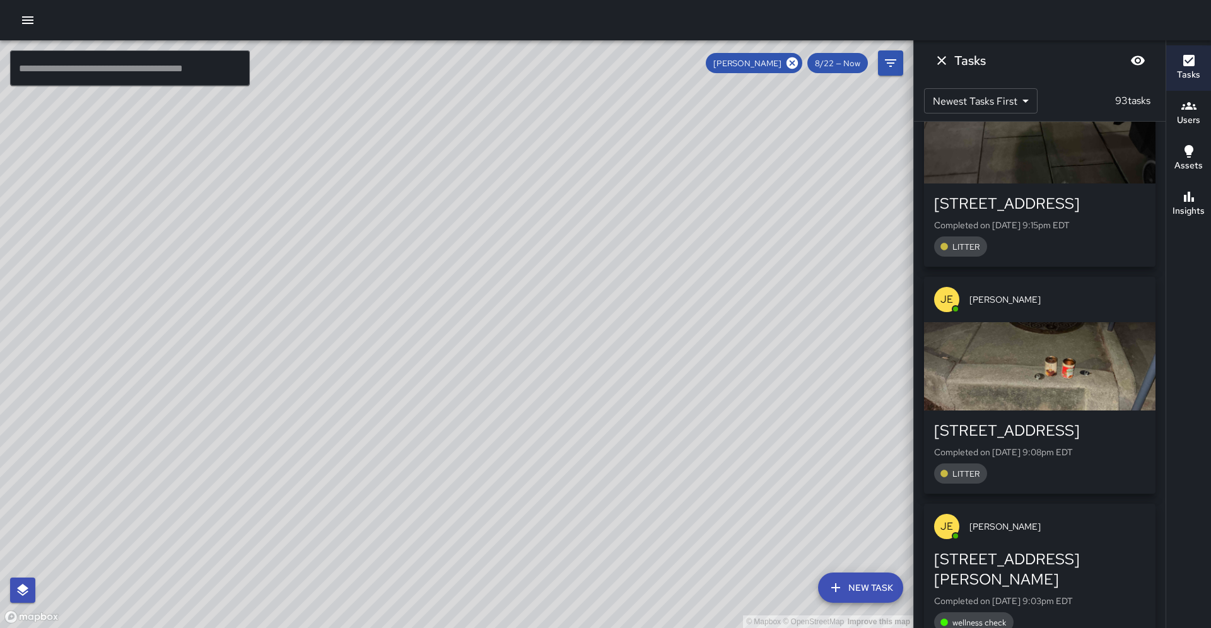
click at [1153, 273] on div "JE [PERSON_NAME] [GEOGRAPHIC_DATA] Completed on [DATE] 10:18pm EDT Cart Check J…" at bounding box center [1040, 375] width 252 height 507
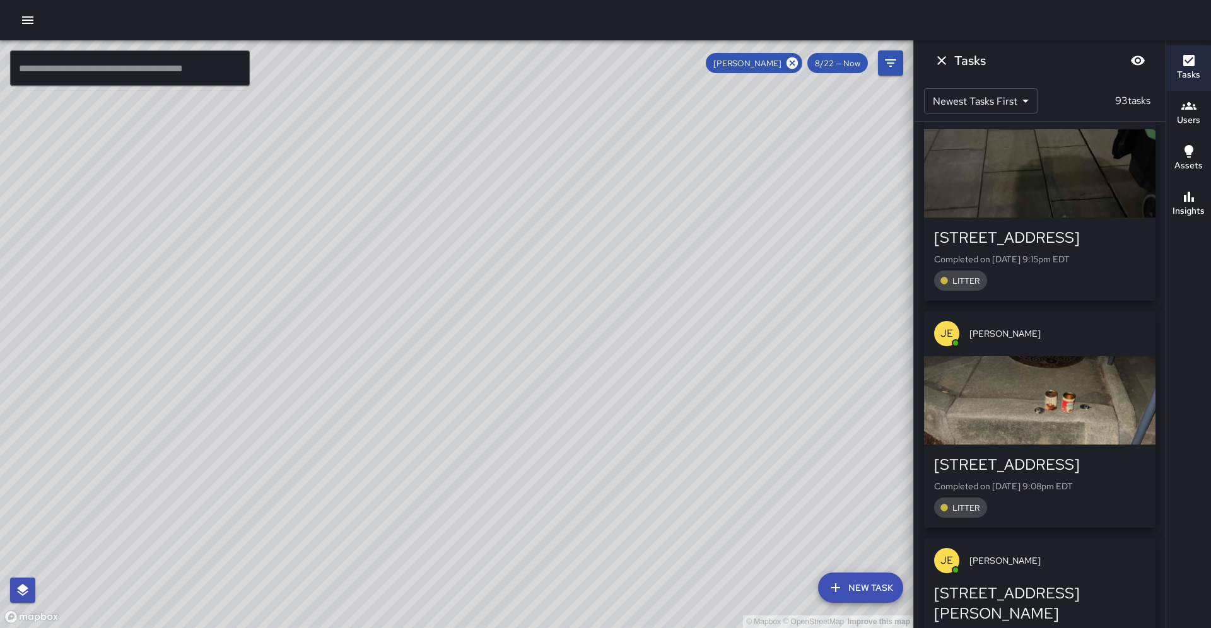
scroll to position [1089, 0]
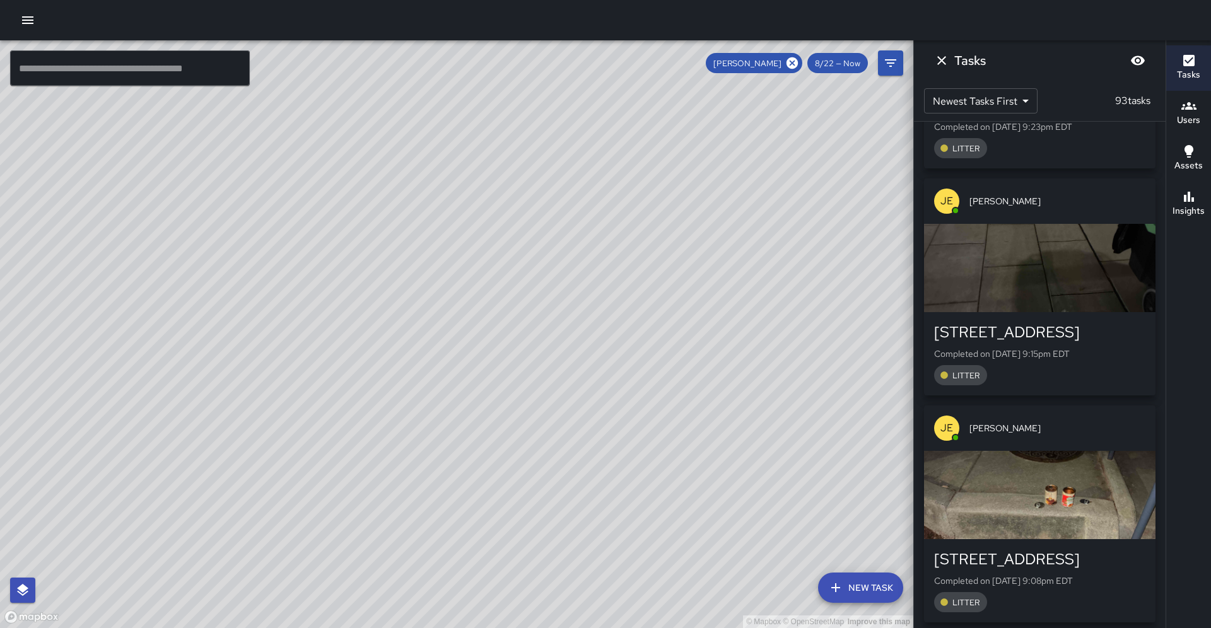
drag, startPoint x: 1166, startPoint y: 233, endPoint x: 1162, endPoint y: 353, distance: 119.9
click at [1162, 353] on div "© Mapbox © OpenStreetMap Improve this map ​ New Task [PERSON_NAME] 8/22 — Now M…" at bounding box center [605, 334] width 1211 height 588
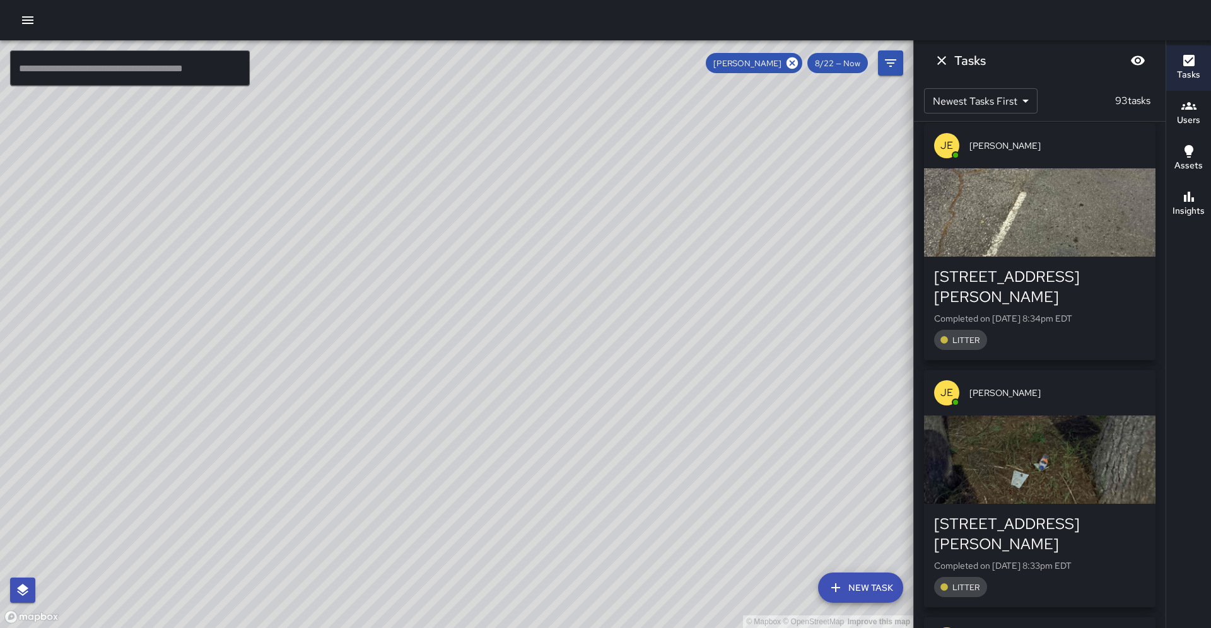
scroll to position [2090, 0]
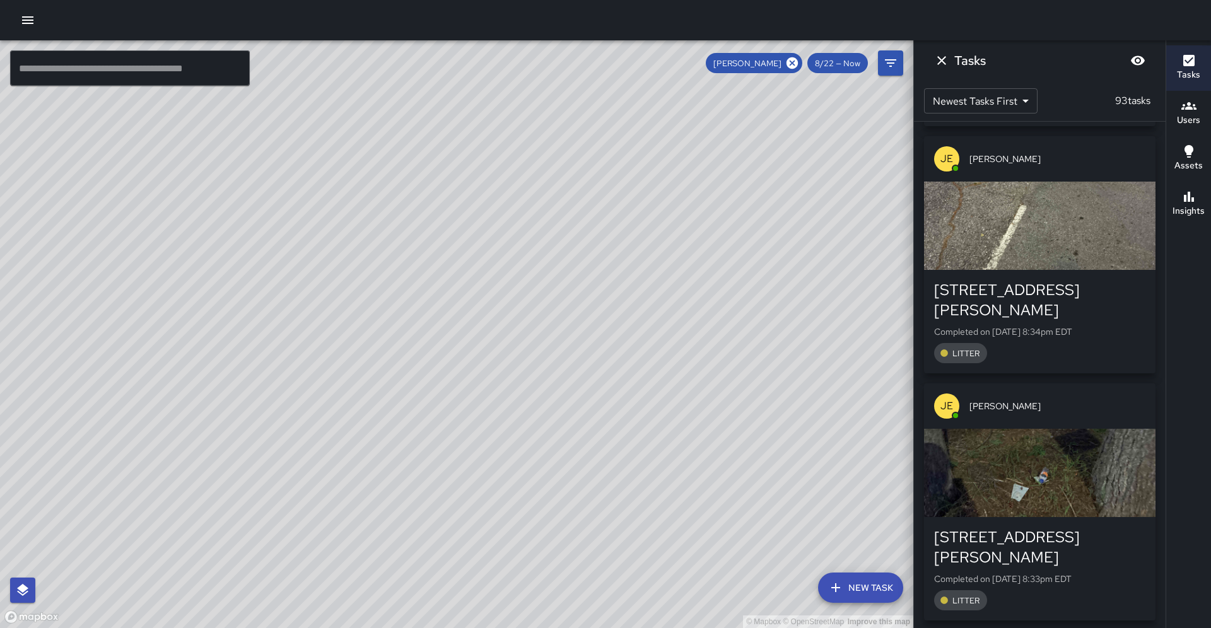
click at [1173, 349] on div "Tasks Users Assets Insights" at bounding box center [1188, 334] width 45 height 588
click at [788, 63] on icon at bounding box center [792, 63] width 14 height 14
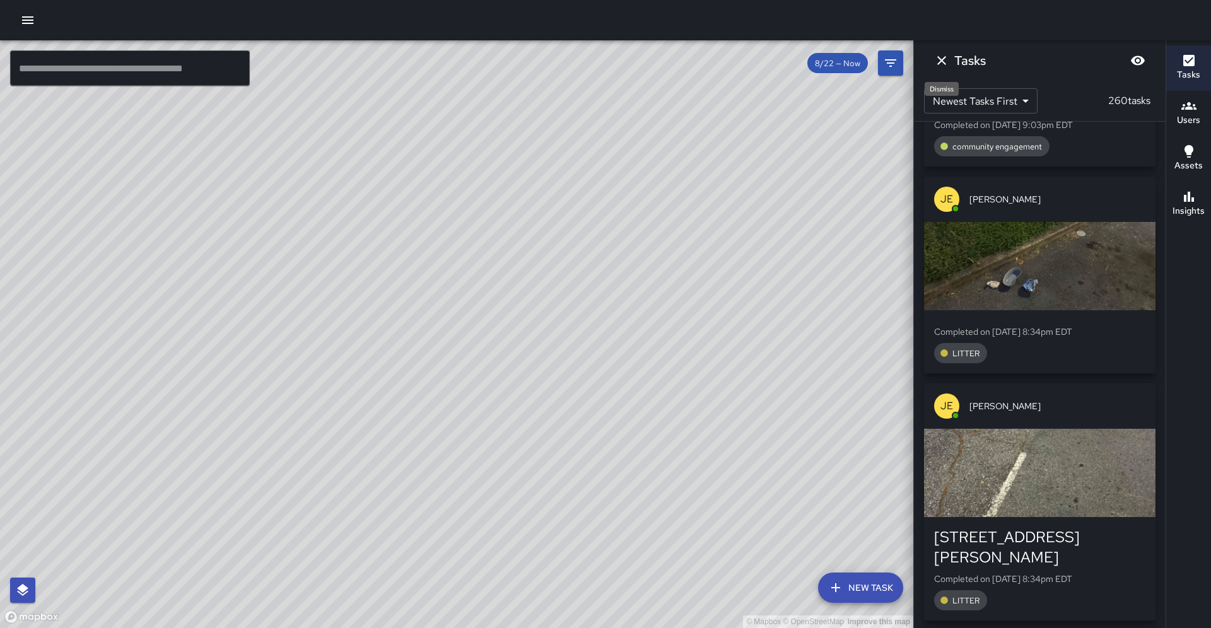
click at [944, 63] on icon "Dismiss" at bounding box center [941, 60] width 9 height 9
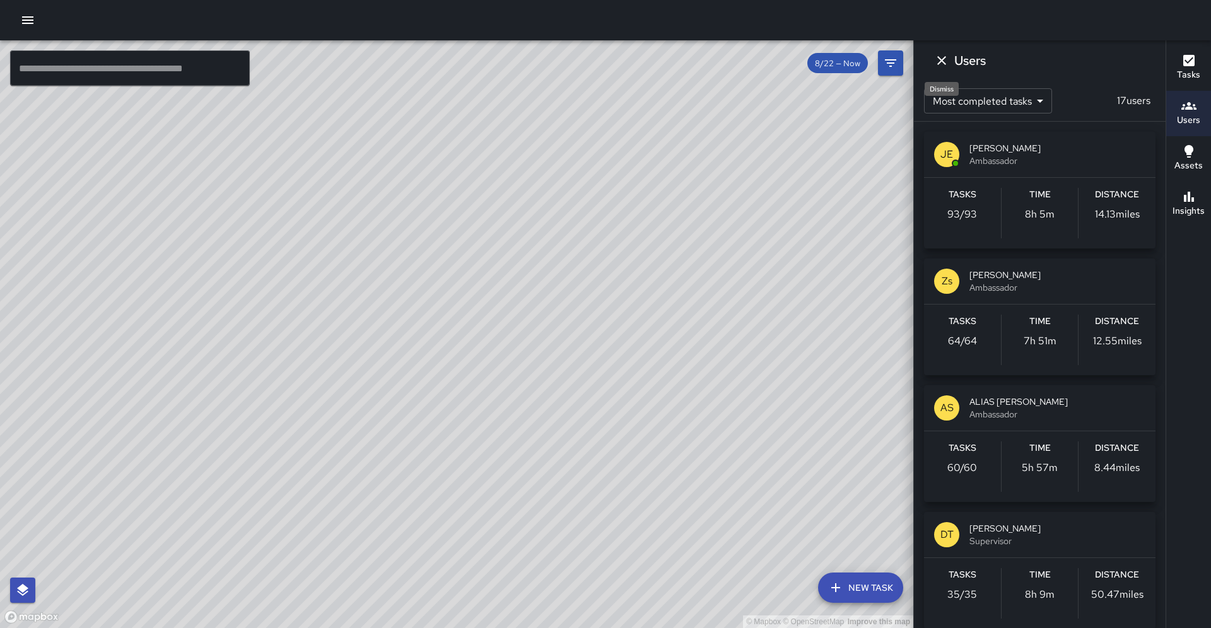
click at [943, 52] on button "Dismiss" at bounding box center [941, 60] width 25 height 25
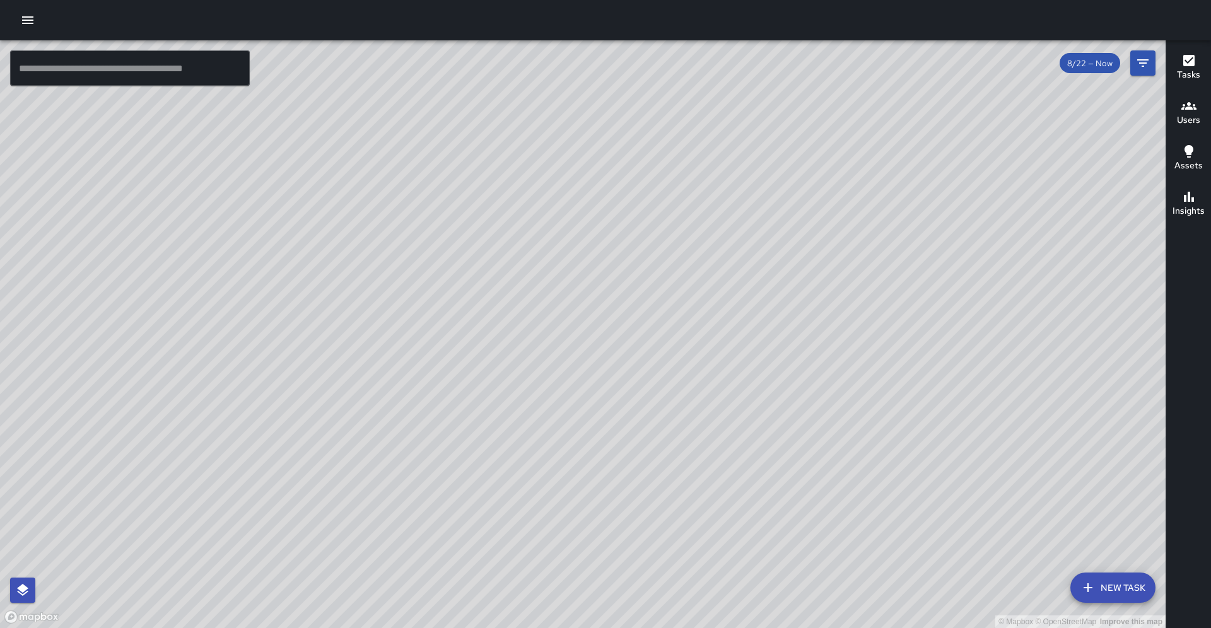
click at [1083, 69] on div "8/22 — Now" at bounding box center [1090, 63] width 61 height 20
click at [724, 256] on div "© Mapbox © OpenStreetMap Improve this map" at bounding box center [583, 334] width 1166 height 588
